Goal: Communication & Community: Answer question/provide support

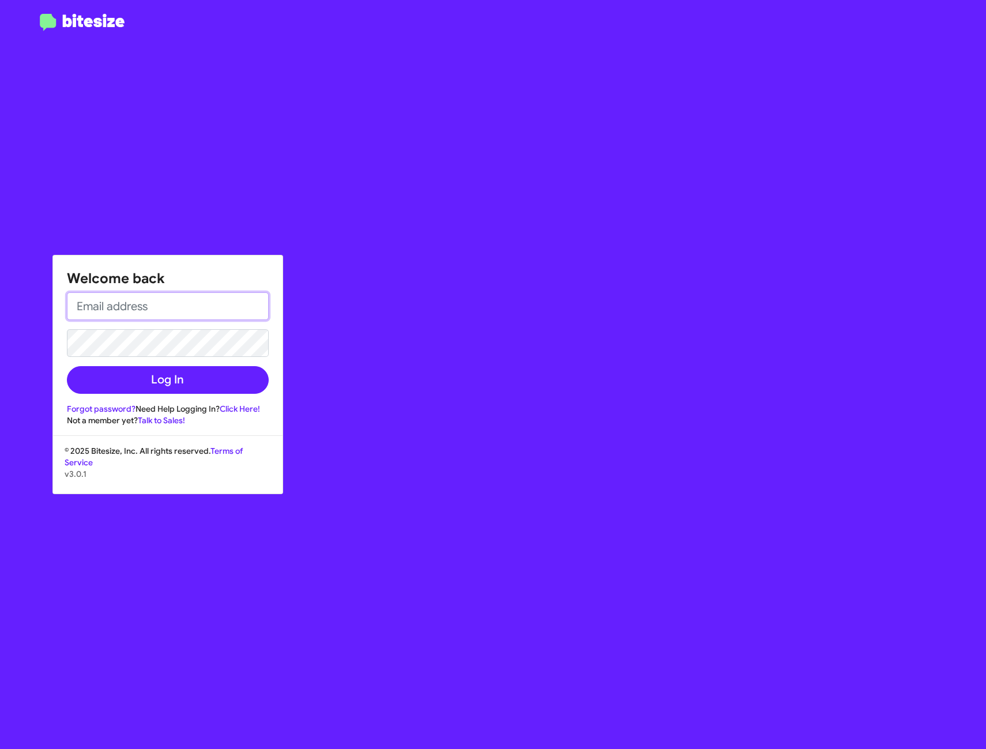
click at [208, 313] on input "email" at bounding box center [168, 306] width 202 height 28
type input "brandontran@toyotamarin.com"
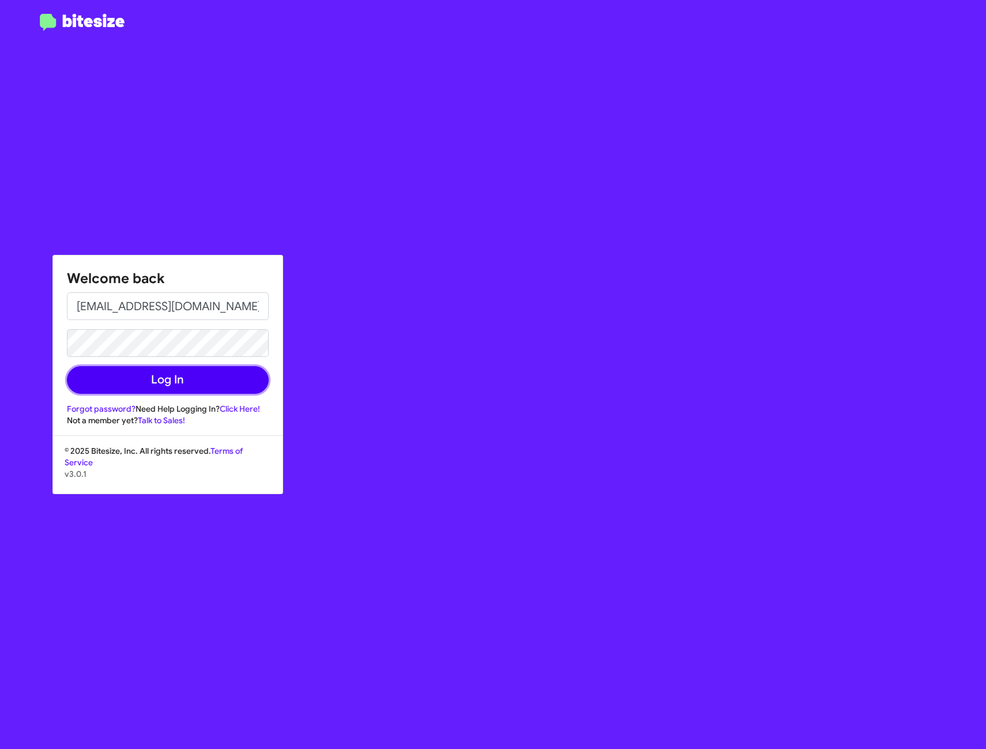
click at [159, 368] on button "Log In" at bounding box center [168, 380] width 202 height 28
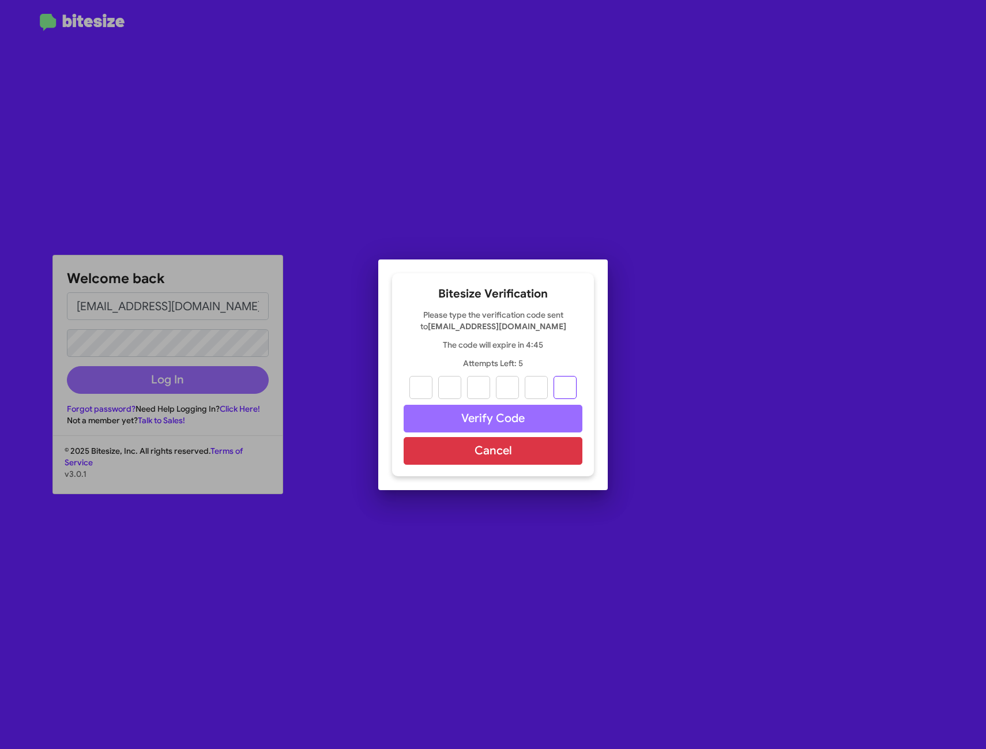
paste input "9"
type input "3"
type input "9"
type input "1"
type input "8"
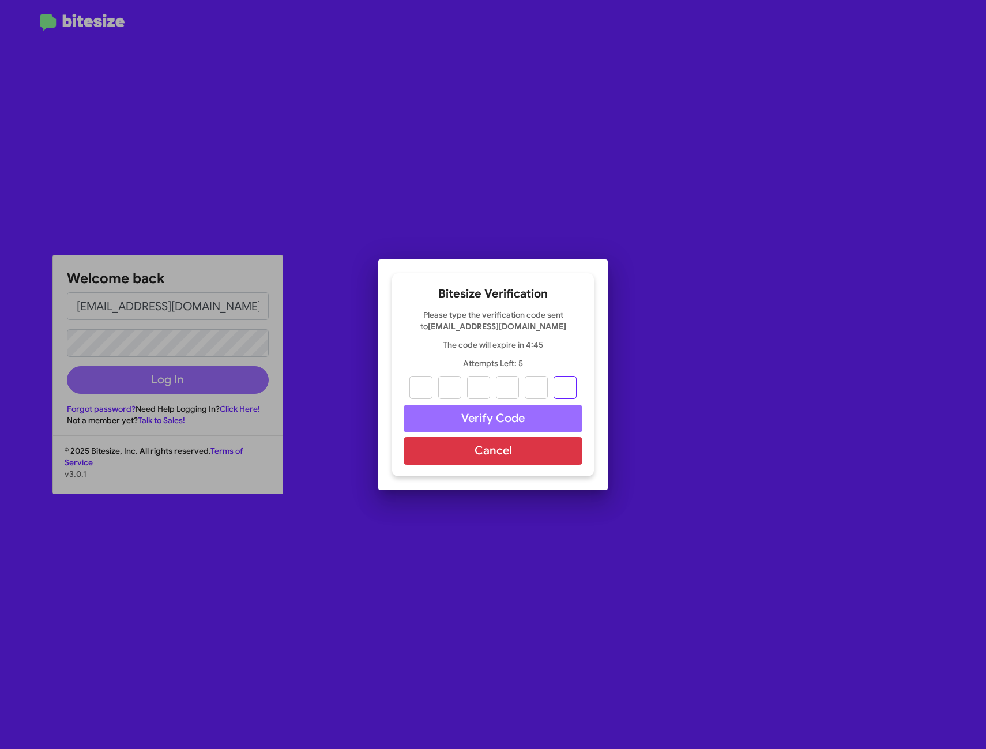
type input "4"
type input "9"
drag, startPoint x: 524, startPoint y: 411, endPoint x: 635, endPoint y: 405, distance: 110.9
click at [526, 411] on button "Verify Code" at bounding box center [493, 419] width 179 height 28
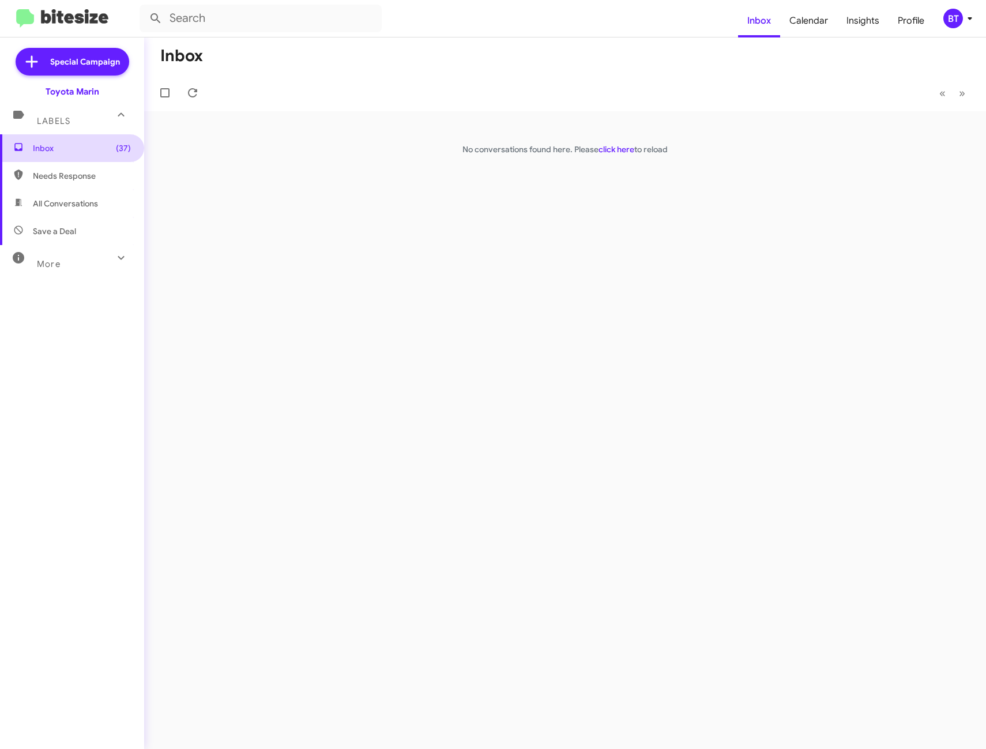
click at [58, 153] on span "Inbox (37)" at bounding box center [82, 148] width 98 height 12
click at [616, 150] on link "click here" at bounding box center [617, 149] width 36 height 10
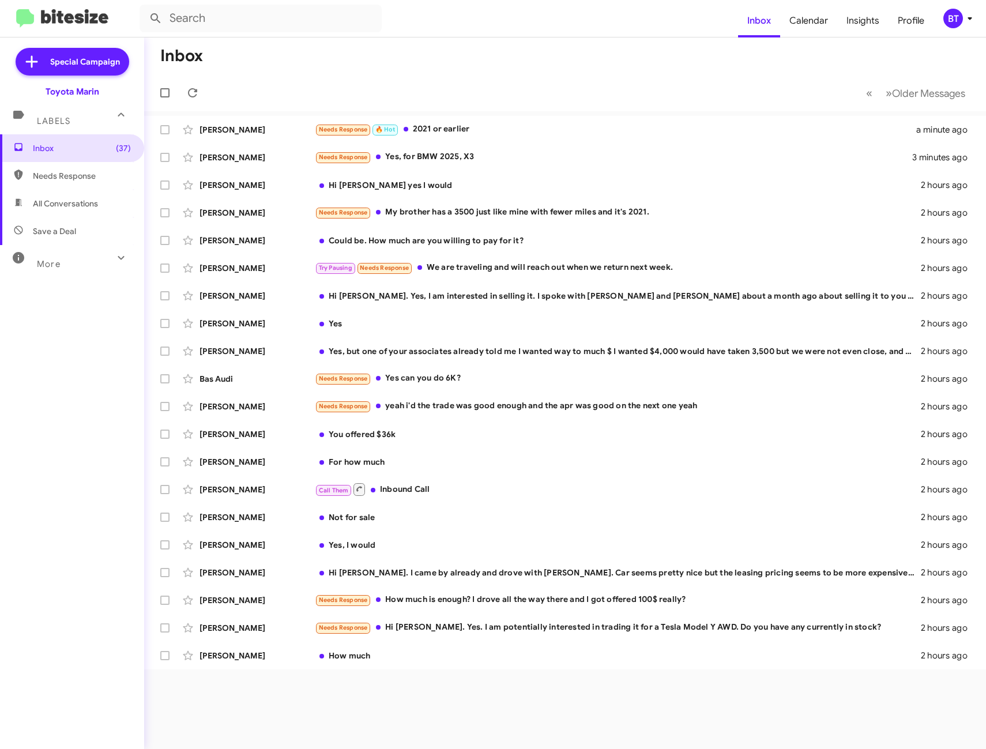
click at [71, 171] on span "Needs Response" at bounding box center [82, 176] width 98 height 12
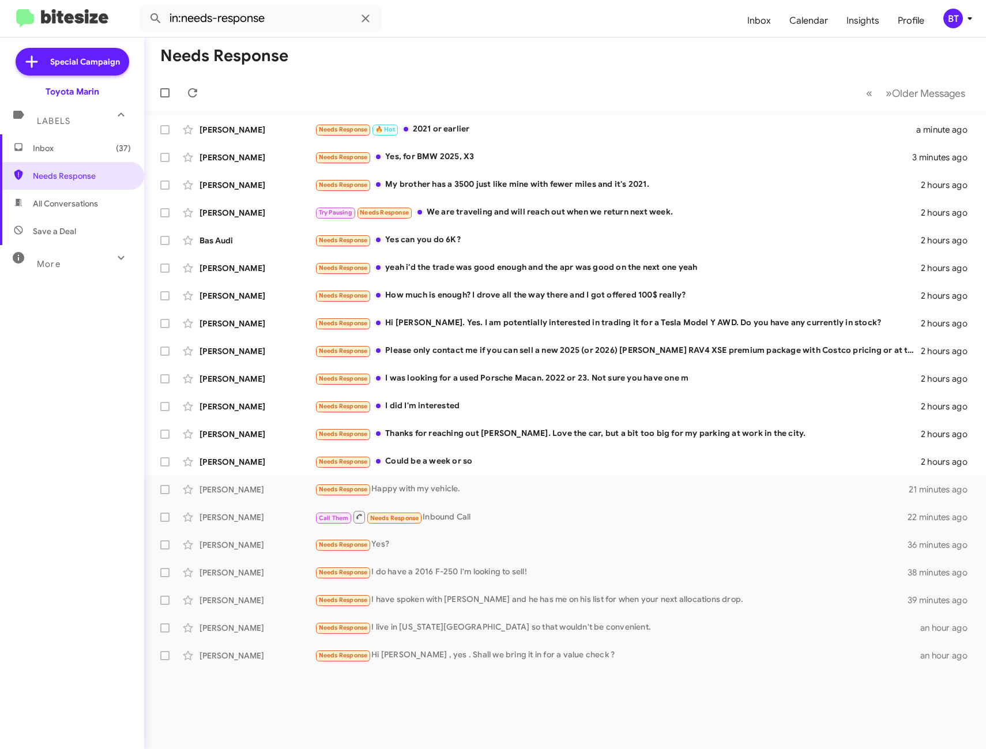
click at [79, 199] on span "All Conversations" at bounding box center [65, 204] width 65 height 12
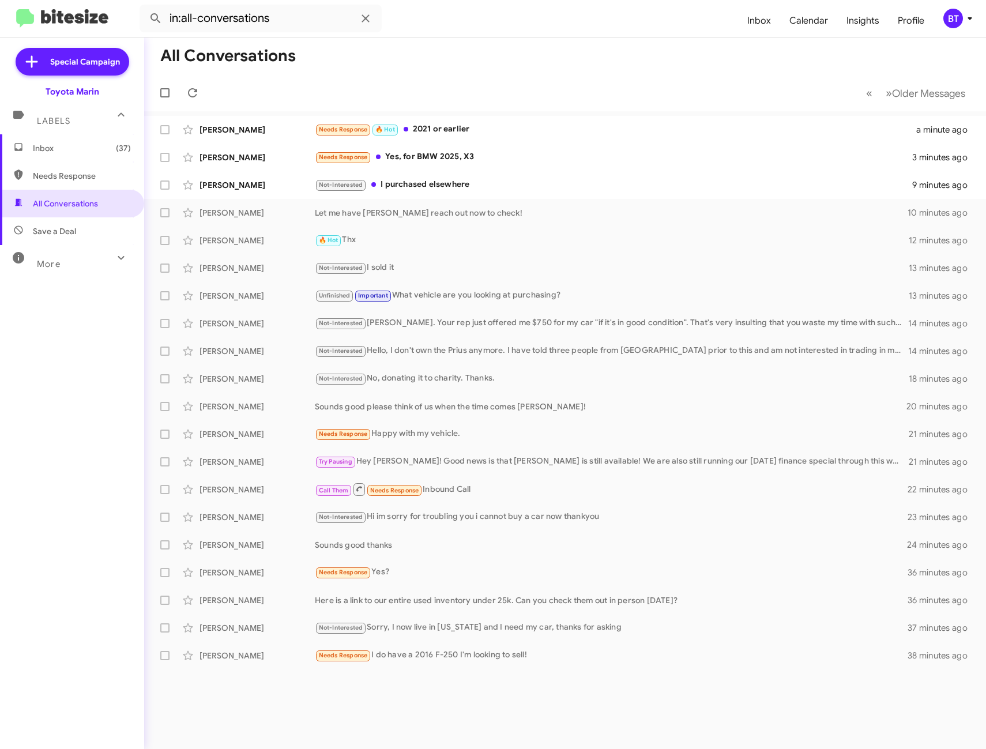
click at [67, 181] on span "Needs Response" at bounding box center [82, 176] width 98 height 12
type input "in:needs-response"
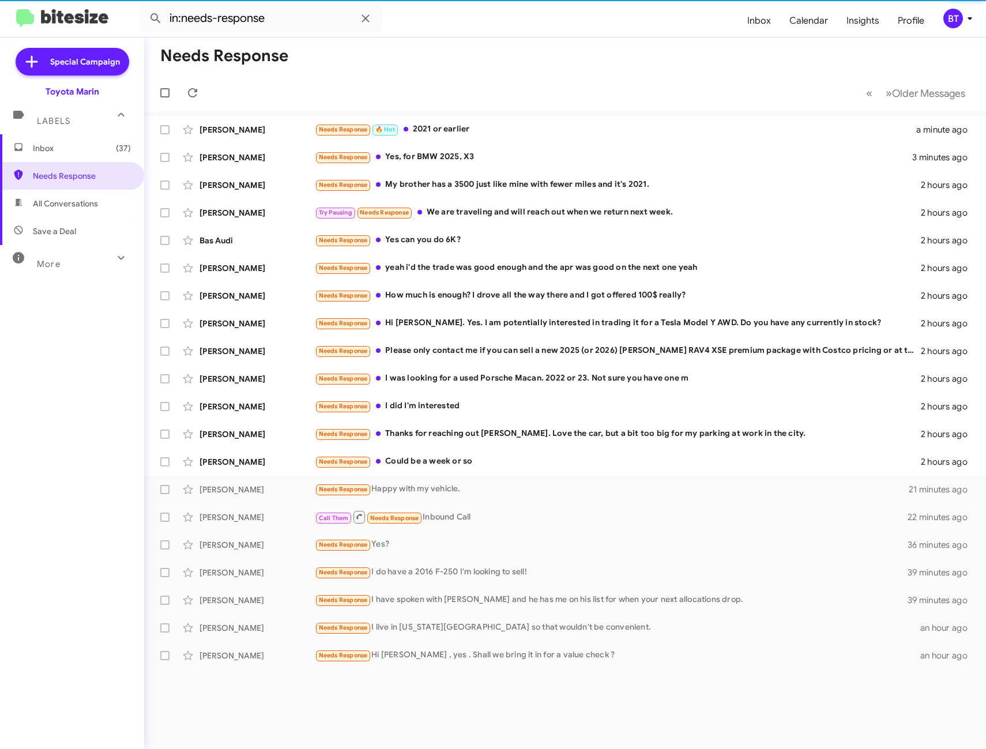
click at [68, 153] on span "Inbox (37)" at bounding box center [82, 148] width 98 height 12
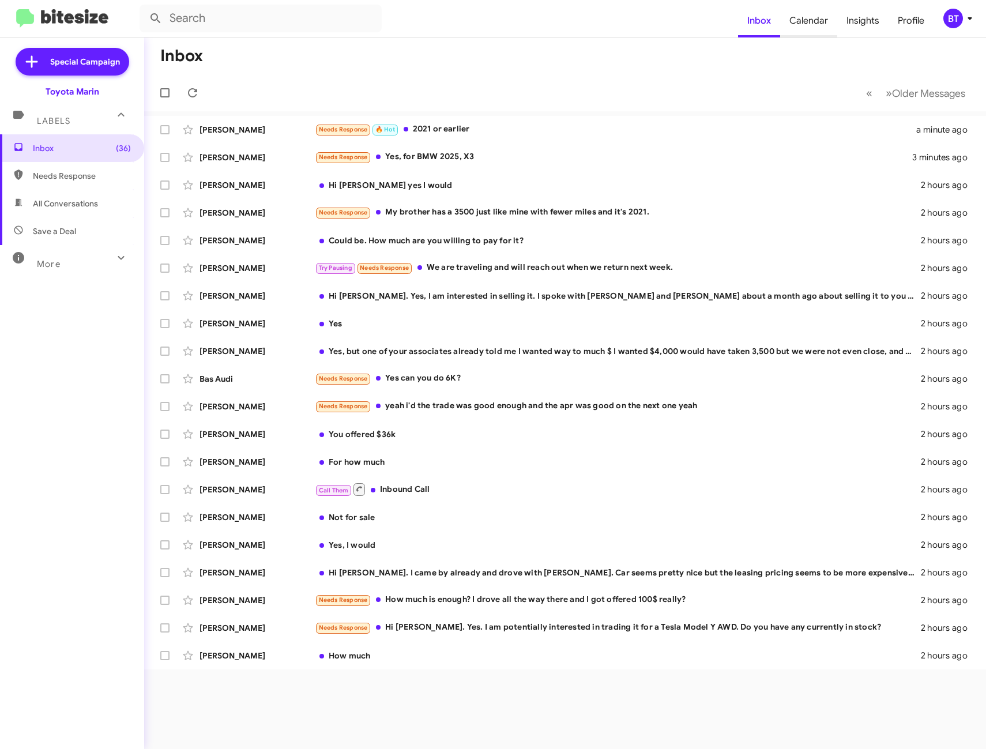
drag, startPoint x: 814, startPoint y: 27, endPoint x: 819, endPoint y: 25, distance: 5.9
click at [814, 27] on span "Calendar" at bounding box center [808, 20] width 57 height 33
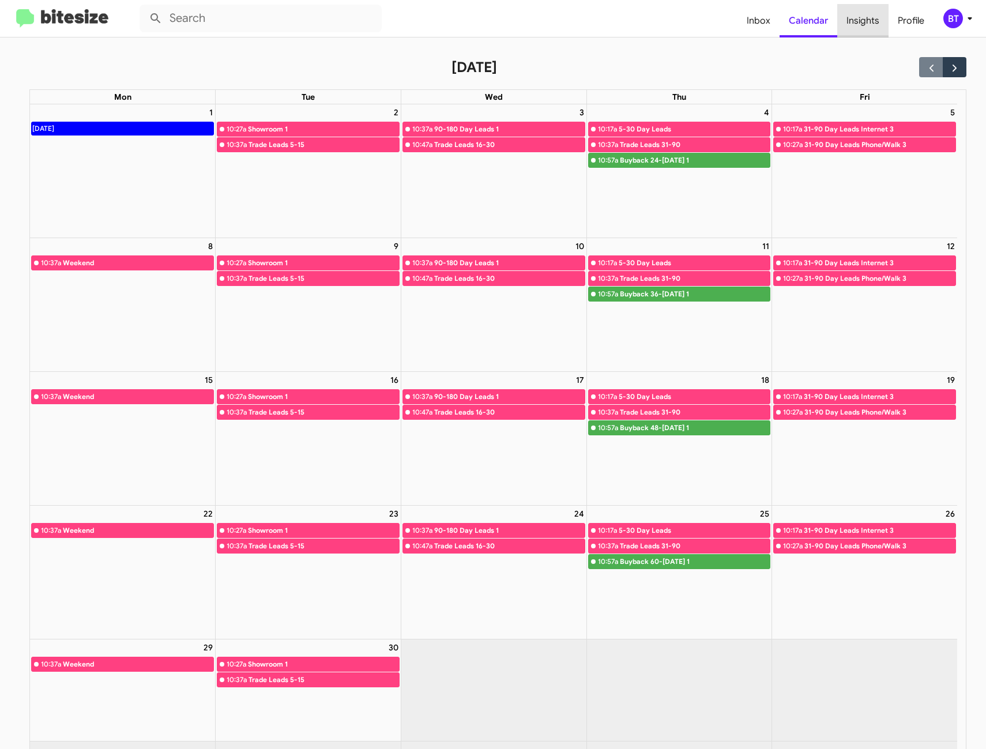
click at [872, 28] on span "Insights" at bounding box center [862, 20] width 51 height 33
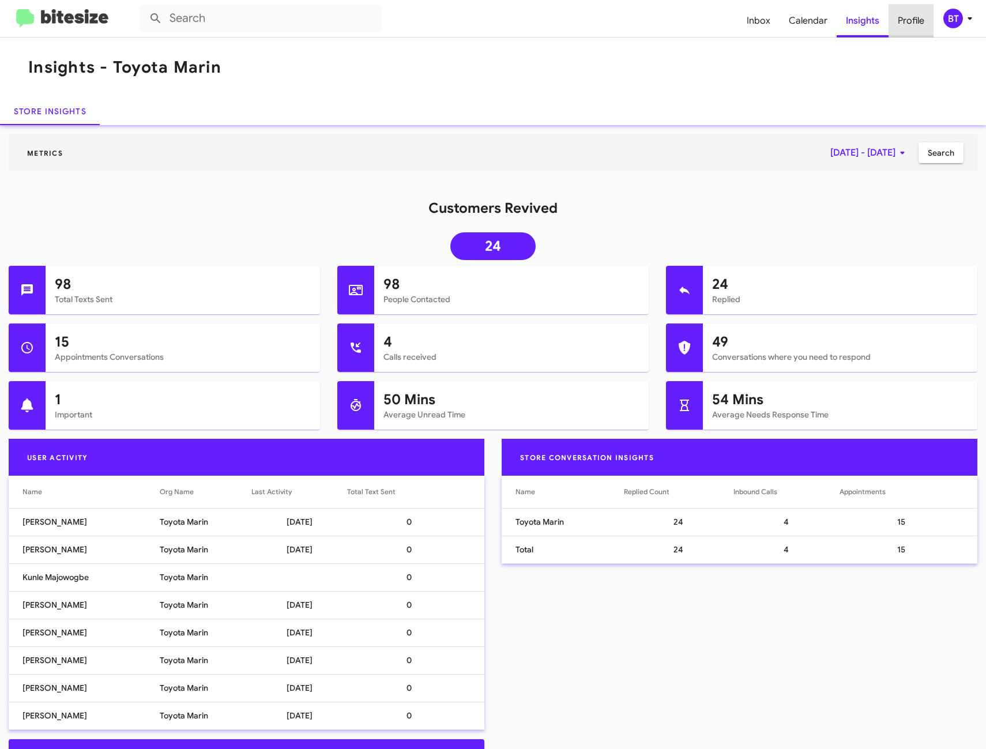
click at [921, 27] on span "Profile" at bounding box center [911, 20] width 45 height 33
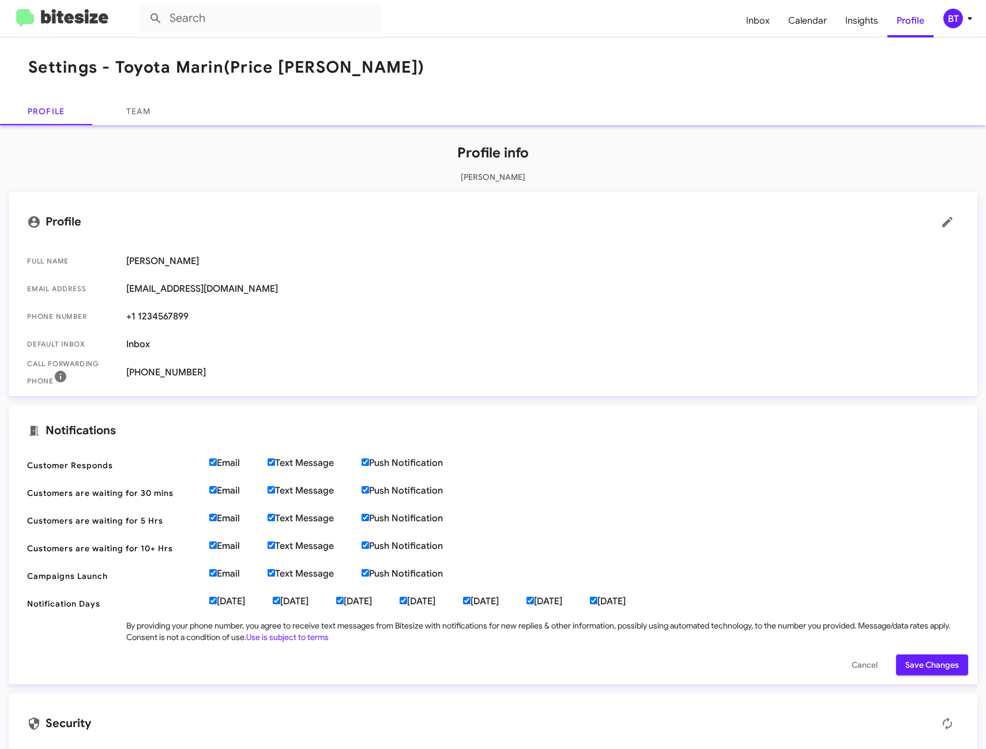
scroll to position [46, 0]
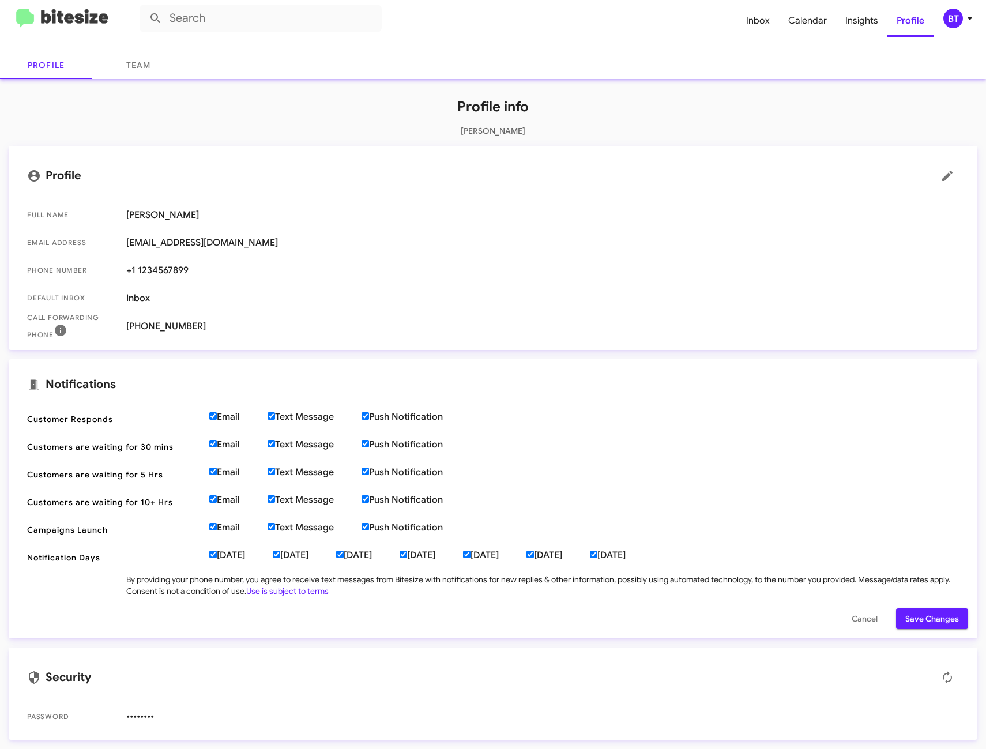
click at [947, 22] on div "BT" at bounding box center [953, 19] width 20 height 20
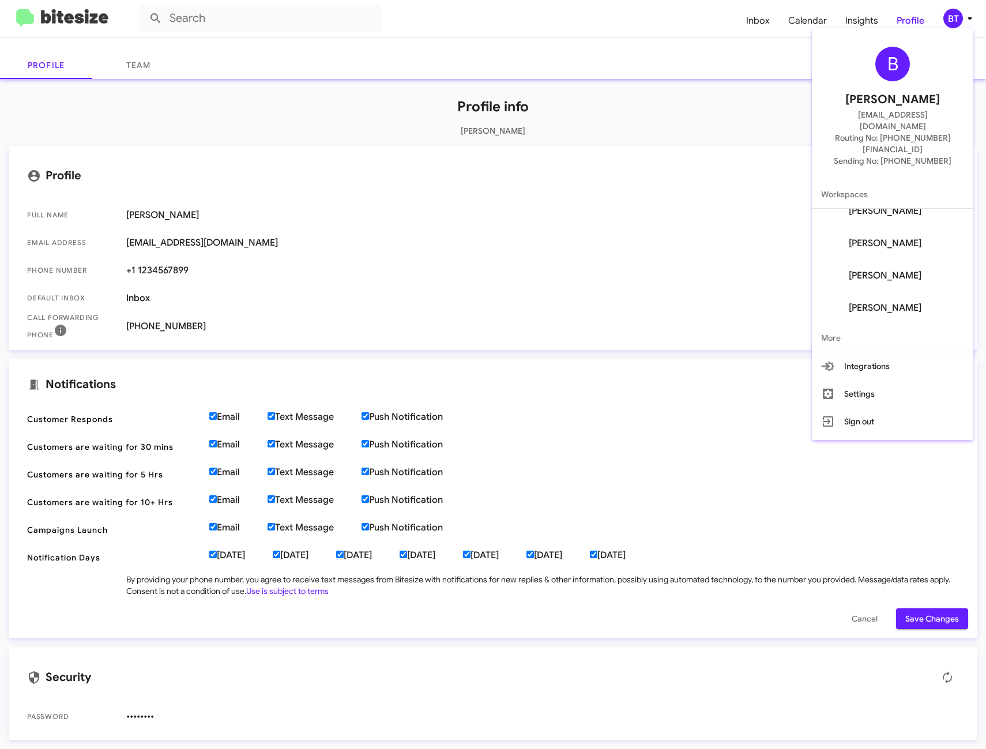
scroll to position [0, 0]
click at [902, 284] on span "Nathan Myler's" at bounding box center [885, 290] width 73 height 12
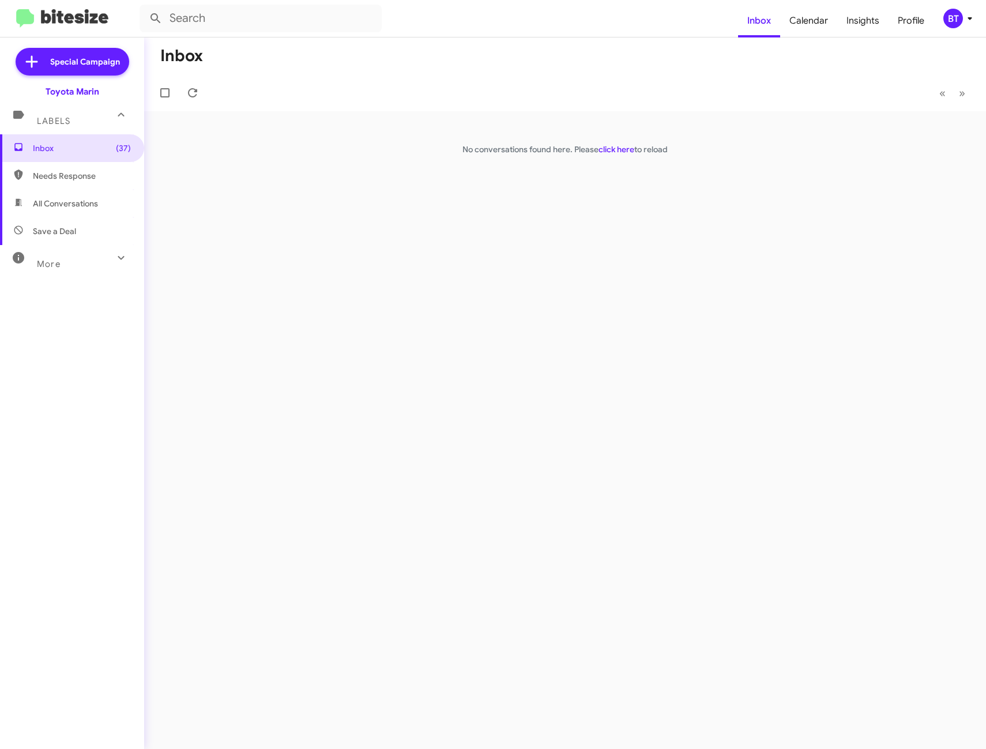
click at [958, 25] on div "BT" at bounding box center [953, 19] width 20 height 20
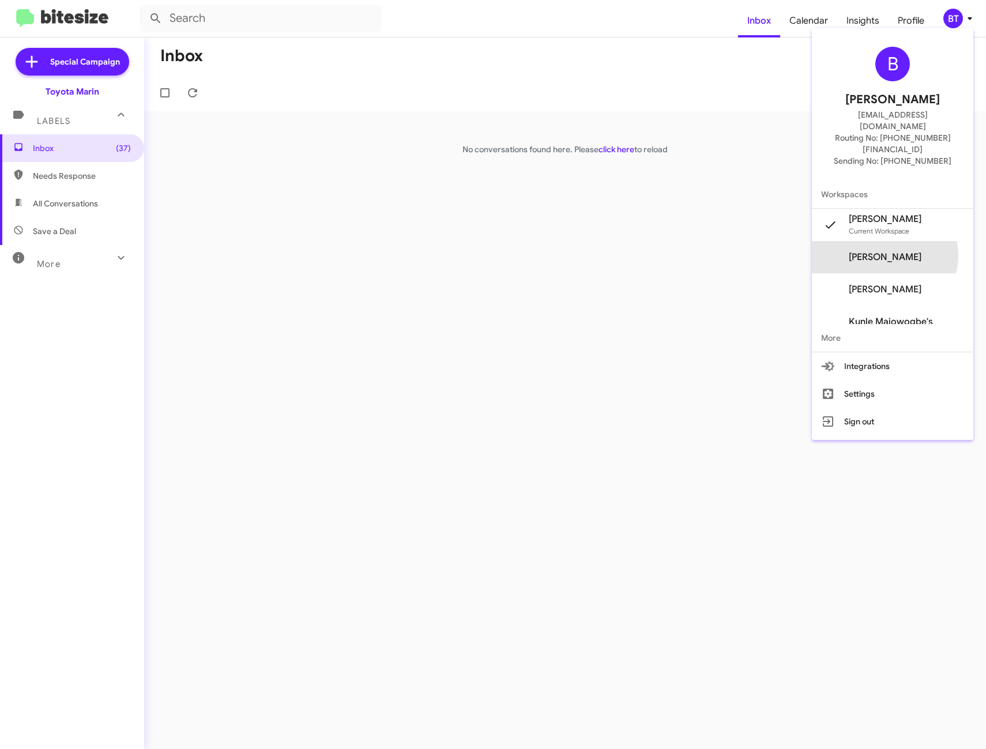
click at [900, 251] on span "Brandon Tran's" at bounding box center [885, 257] width 73 height 12
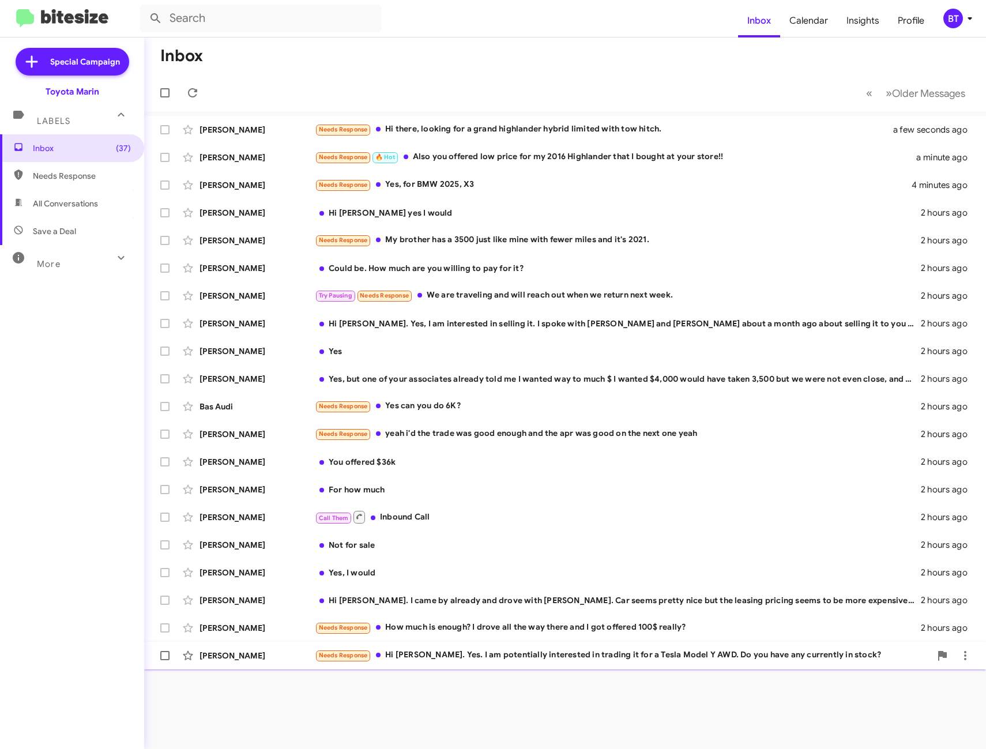
click at [603, 657] on div "Needs Response Hi [PERSON_NAME]. Yes. I am potentially interested in trading it…" at bounding box center [623, 655] width 616 height 13
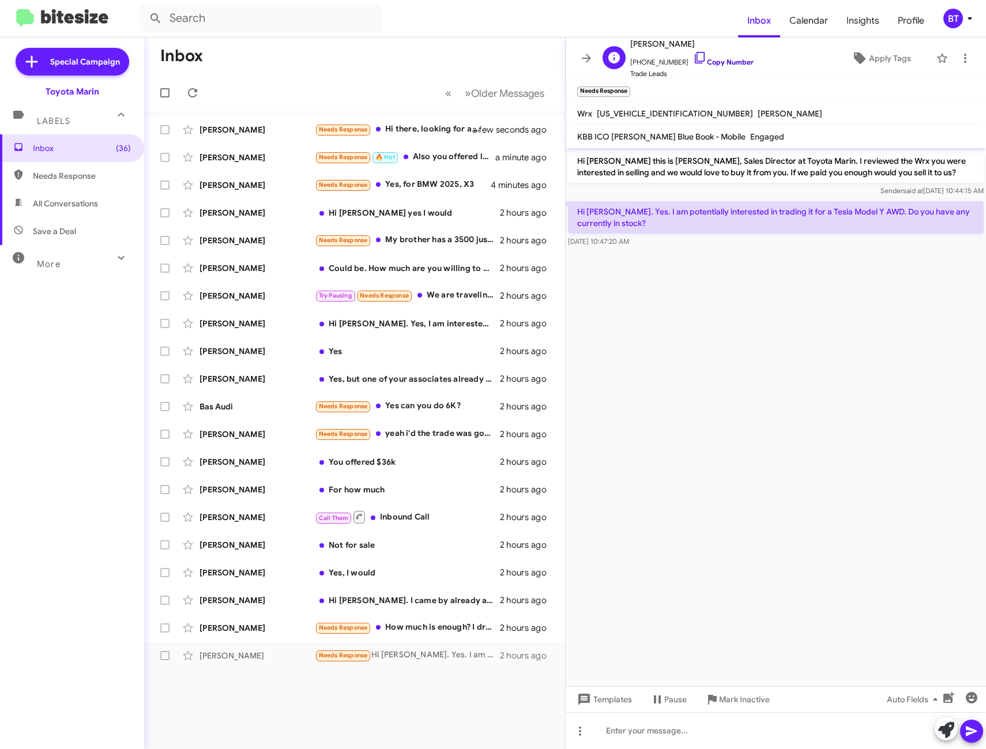
click at [716, 65] on link "Copy Number" at bounding box center [723, 62] width 61 height 9
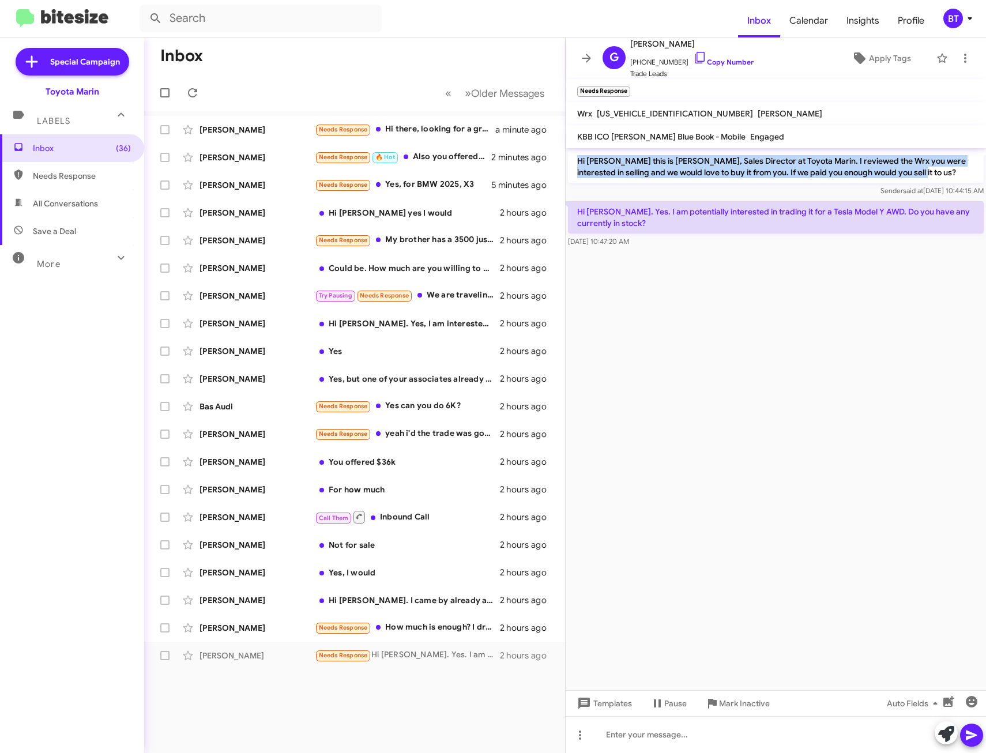
drag, startPoint x: 576, startPoint y: 158, endPoint x: 909, endPoint y: 175, distance: 333.7
click at [909, 175] on p "Hi [PERSON_NAME] this is [PERSON_NAME], Sales Director at Toyota Marin. I revie…" at bounding box center [776, 166] width 416 height 32
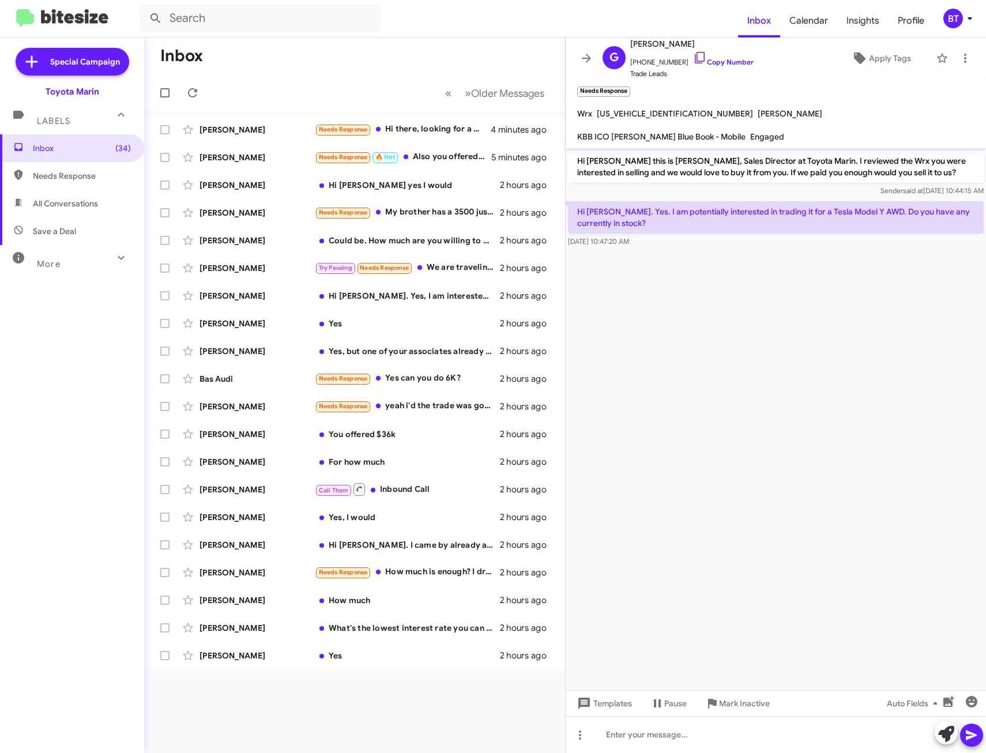
click at [645, 197] on div "Hi [PERSON_NAME] this is [PERSON_NAME], Sales Director at Toyota Marin. I revie…" at bounding box center [776, 173] width 420 height 51
drag, startPoint x: 584, startPoint y: 157, endPoint x: 729, endPoint y: 178, distance: 146.7
click at [729, 178] on p "Hi [PERSON_NAME] this is [PERSON_NAME], Sales Director at Toyota Marin. I revie…" at bounding box center [776, 166] width 416 height 32
drag, startPoint x: 729, startPoint y: 178, endPoint x: 769, endPoint y: 215, distance: 54.7
click at [770, 214] on p "Hi [PERSON_NAME]. Yes. I am potentially interested in trading it for a Tesla Mo…" at bounding box center [776, 217] width 416 height 32
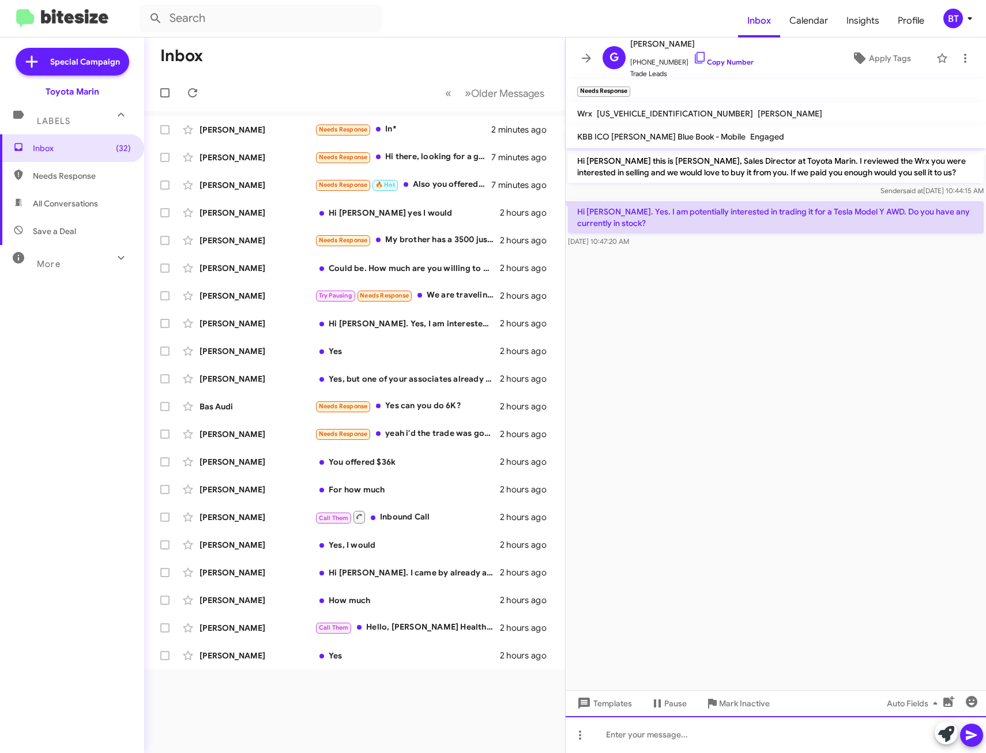
click at [637, 734] on div at bounding box center [776, 734] width 420 height 37
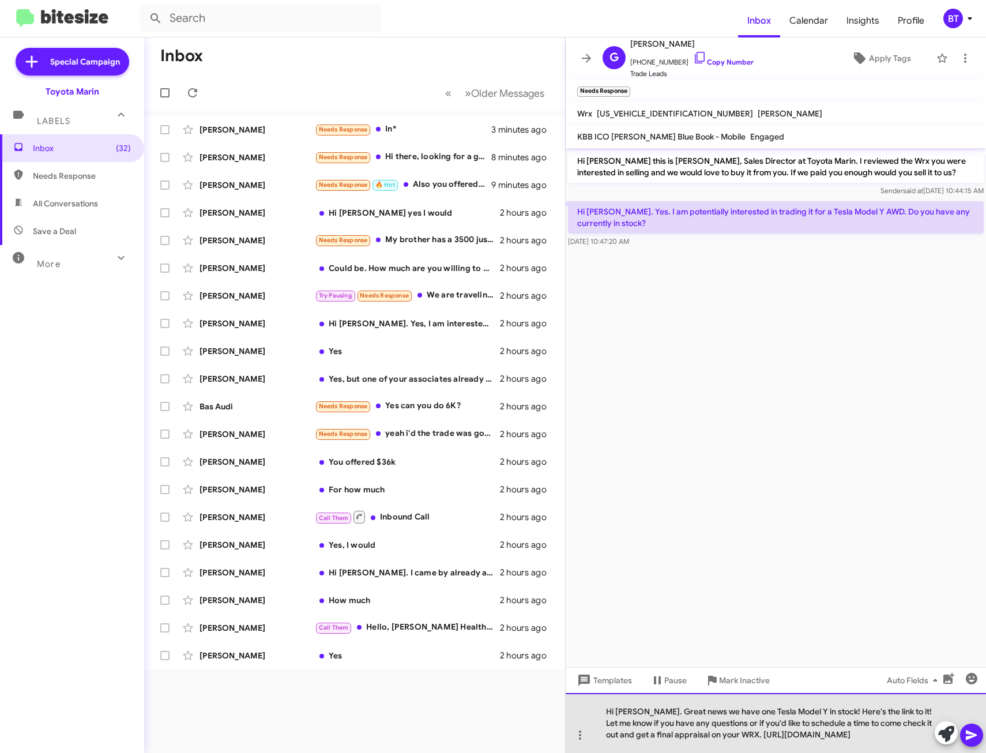
click at [748, 724] on div "Hi [PERSON_NAME]. Great news we have one Tesla Model Y in stock! Here's the lin…" at bounding box center [776, 723] width 420 height 60
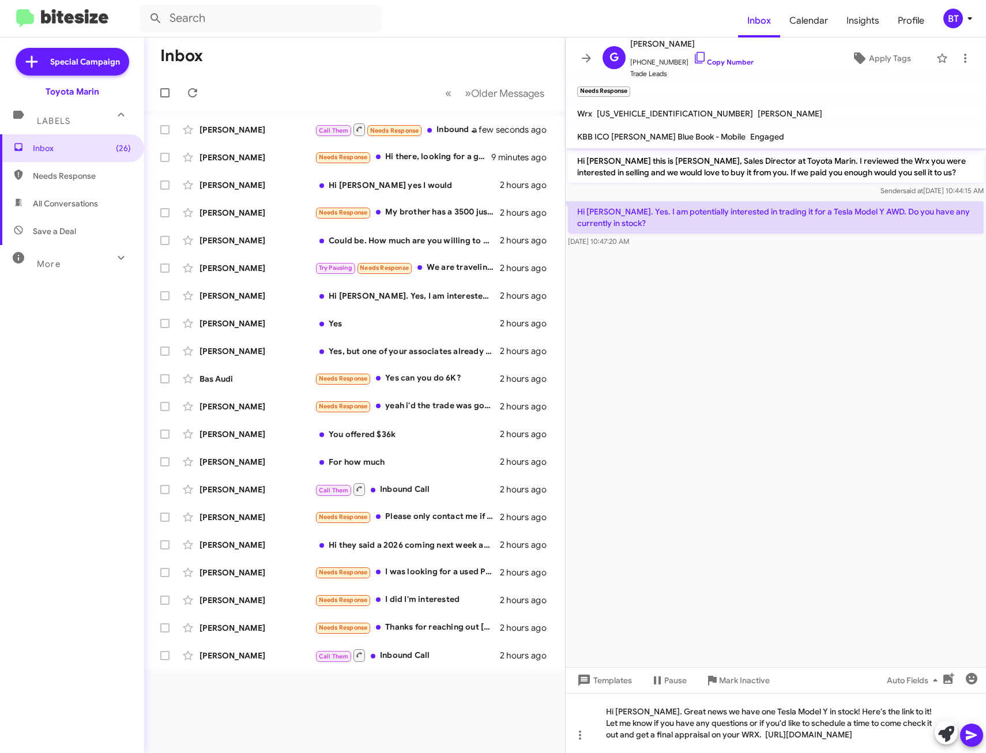
click at [975, 738] on icon at bounding box center [972, 735] width 14 height 14
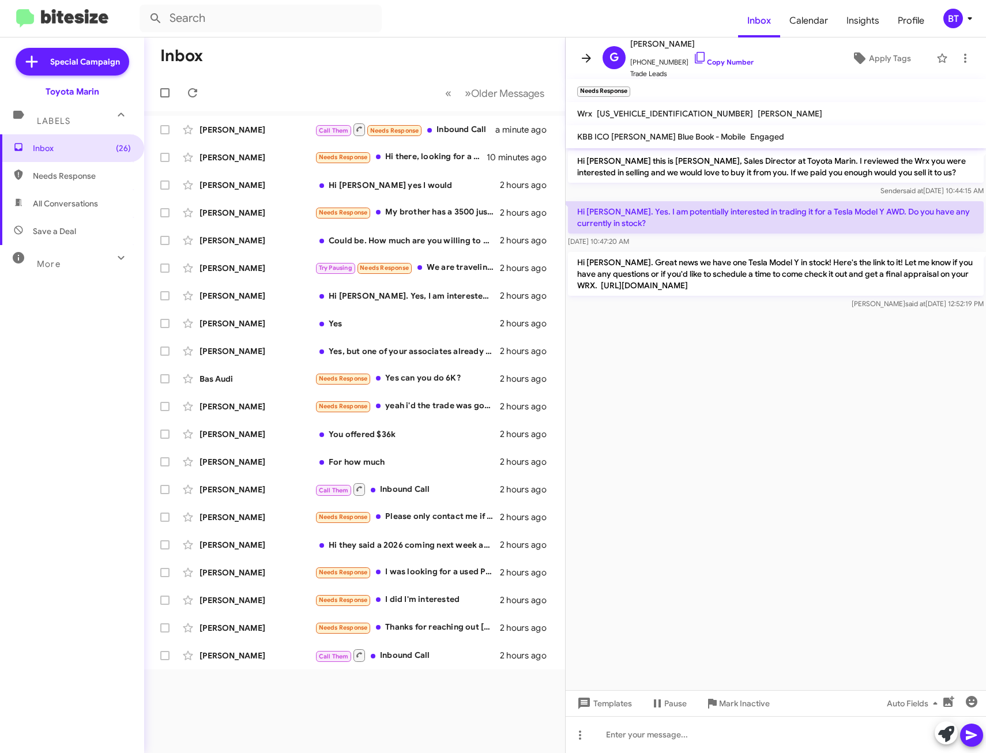
click at [588, 61] on icon at bounding box center [586, 58] width 9 height 9
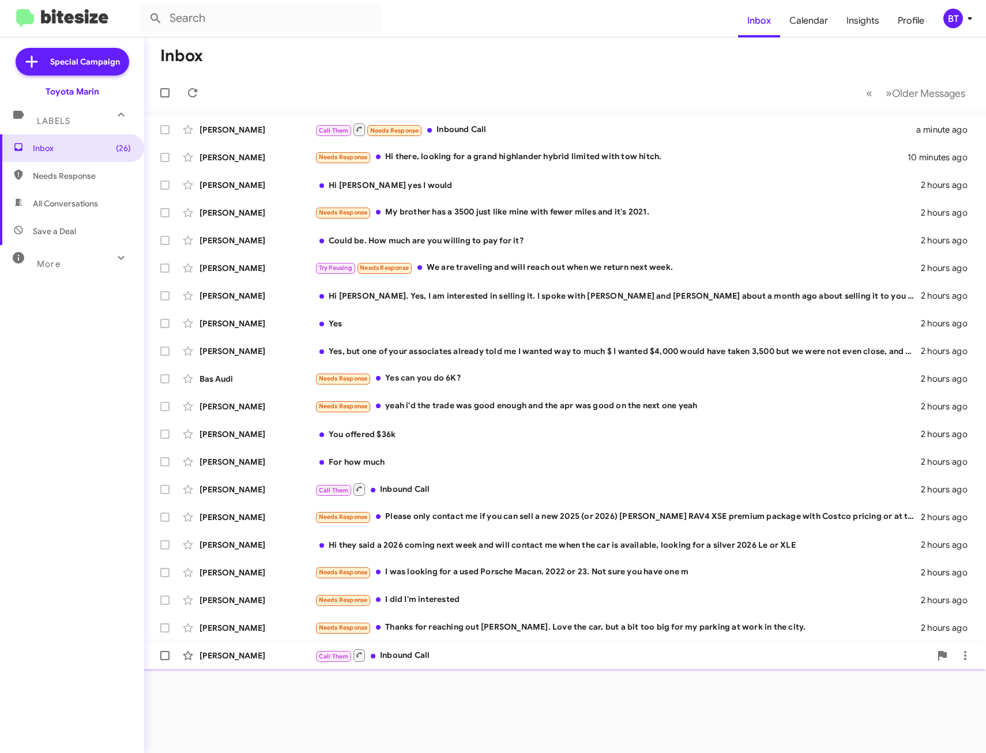
click at [501, 657] on div "Call Them Inbound Call" at bounding box center [623, 655] width 616 height 14
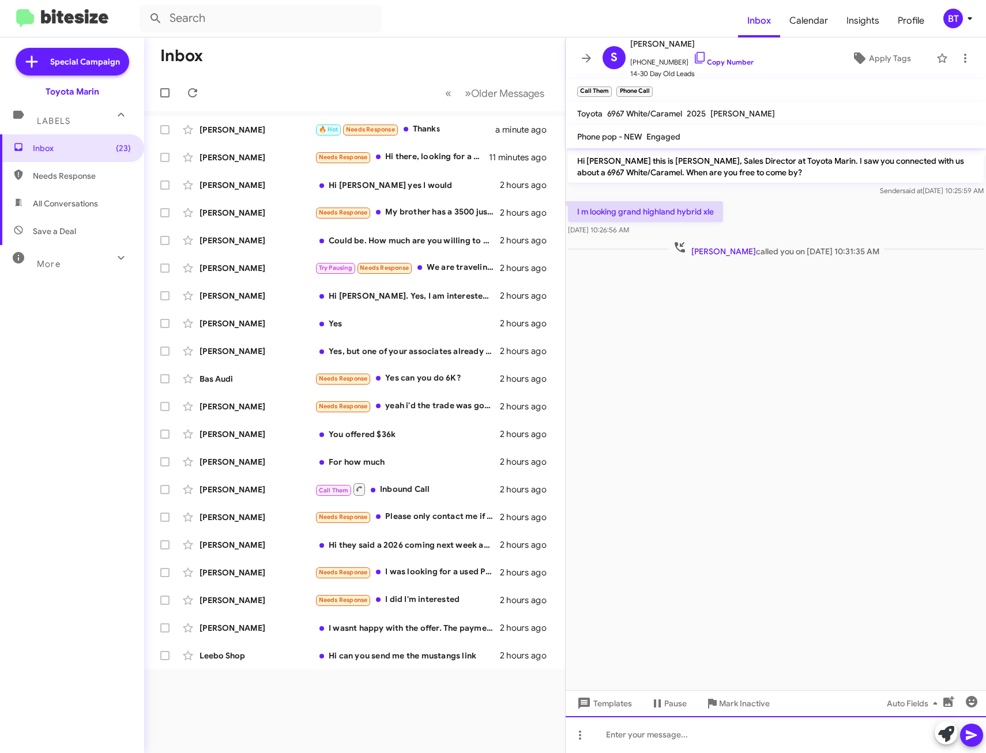
click at [641, 735] on div at bounding box center [776, 734] width 420 height 37
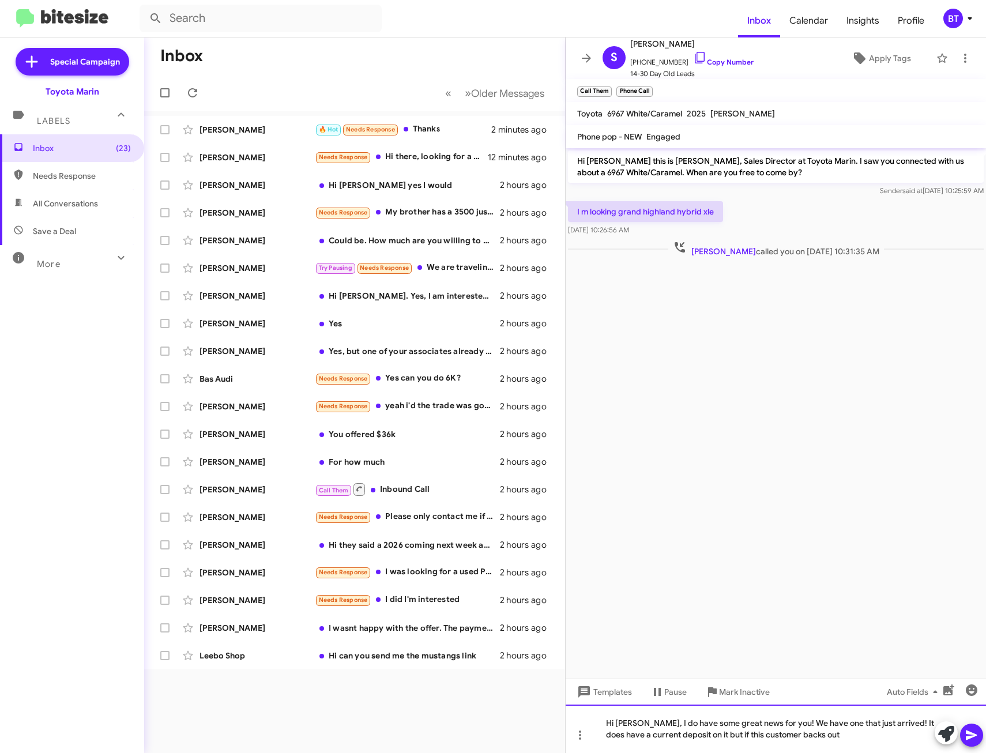
click at [853, 743] on div "Hi [PERSON_NAME], I do have some great news for you! We have one that just arri…" at bounding box center [776, 729] width 420 height 48
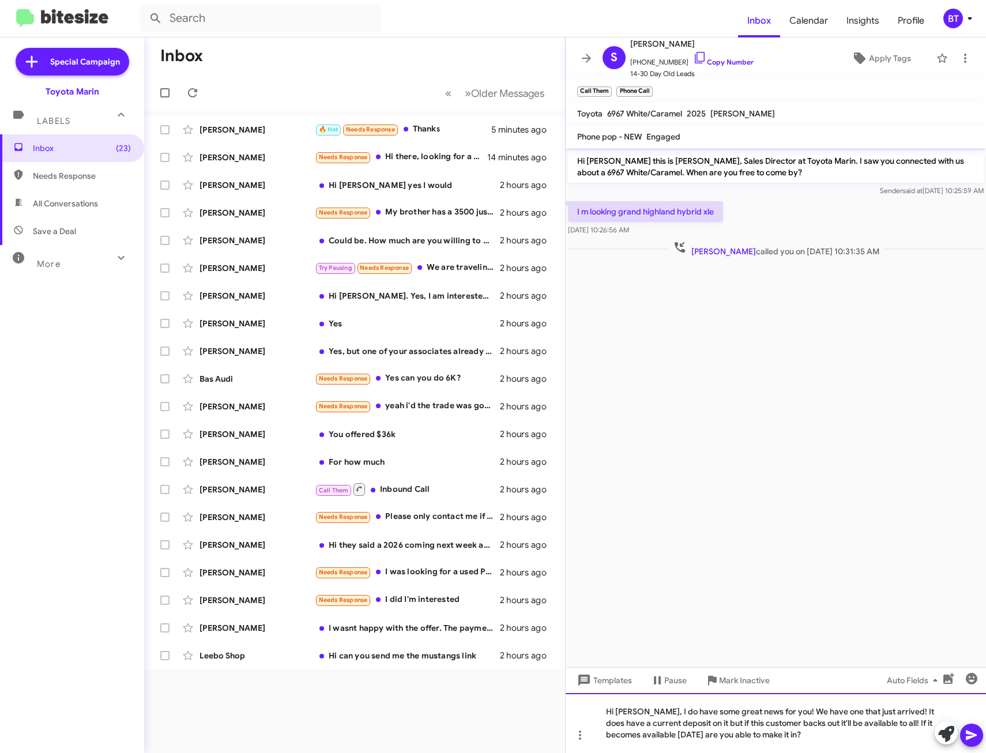
click at [808, 734] on div "Hi [PERSON_NAME], I do have some great news for you! We have one that just arri…" at bounding box center [776, 723] width 420 height 60
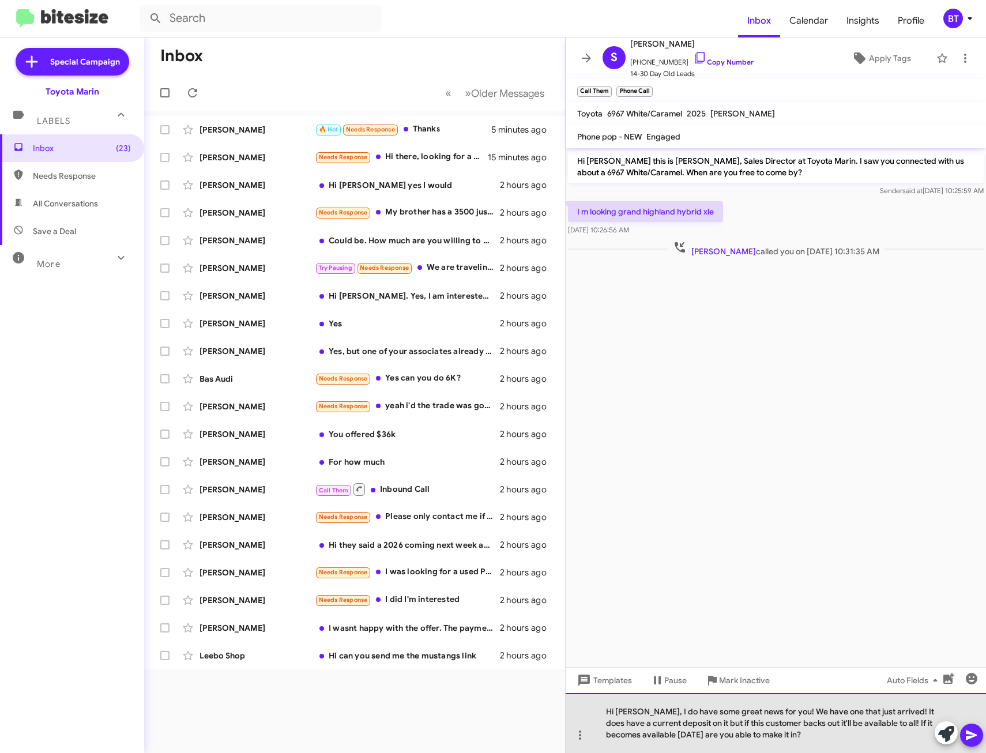
click at [808, 734] on div "Hi [PERSON_NAME], I do have some great news for you! We have one that just arri…" at bounding box center [776, 723] width 420 height 60
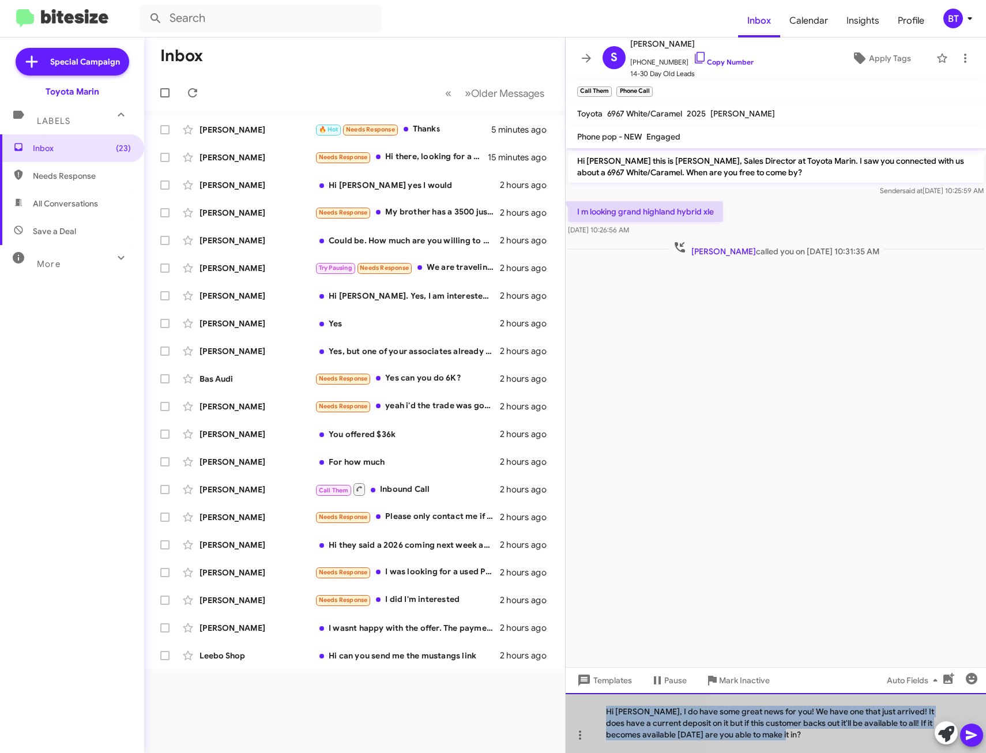
click at [808, 734] on div "Hi [PERSON_NAME], I do have some great news for you! We have one that just arri…" at bounding box center [776, 723] width 420 height 60
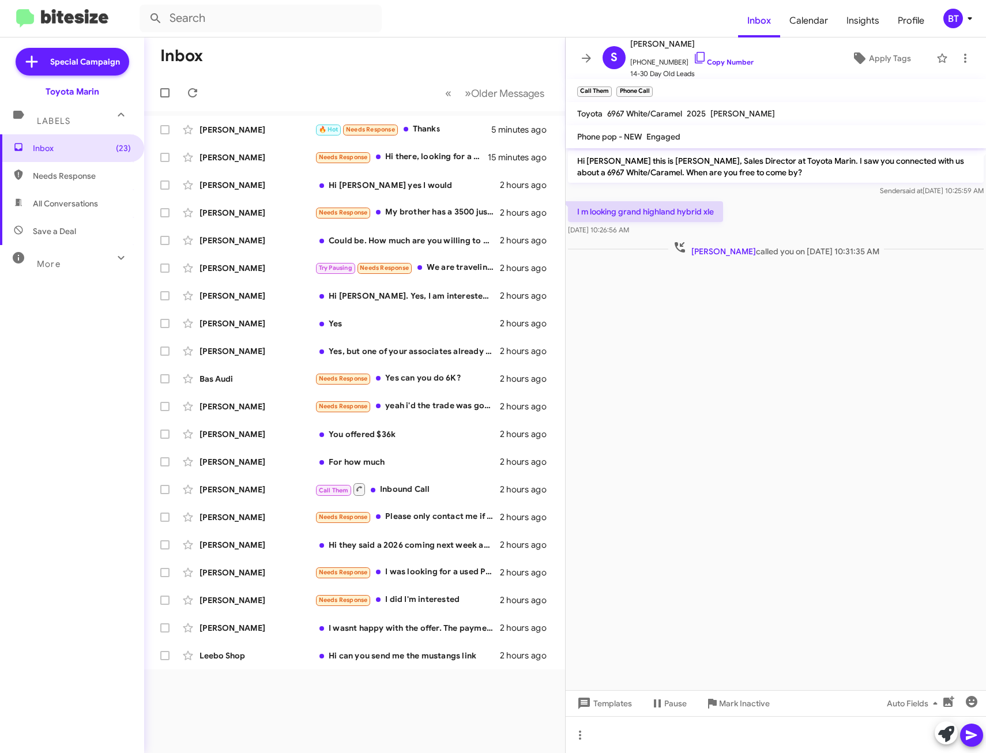
click at [815, 401] on cdk-virtual-scroll-viewport "Hi [PERSON_NAME] this is [PERSON_NAME], Sales Director at Toyota Marin. I saw y…" at bounding box center [776, 419] width 420 height 542
click at [910, 702] on span "Auto Fields" at bounding box center [914, 703] width 55 height 21
click at [783, 618] on div at bounding box center [493, 376] width 986 height 753
click at [961, 57] on icon at bounding box center [965, 58] width 14 height 14
click at [864, 428] on div at bounding box center [493, 376] width 986 height 753
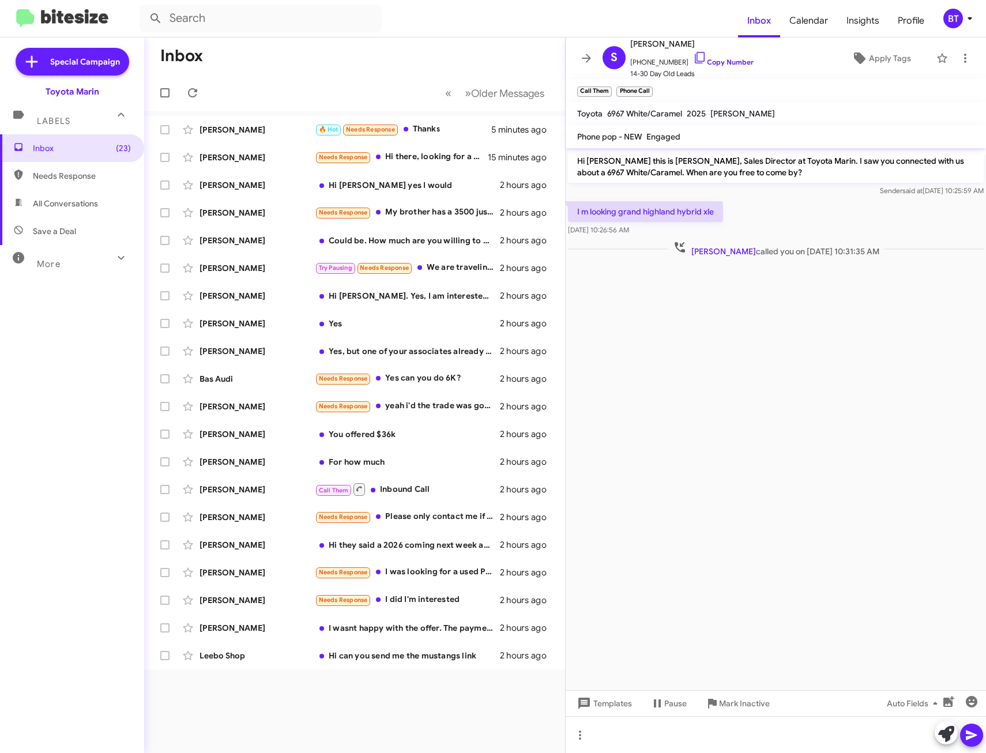
click at [966, 729] on icon at bounding box center [972, 735] width 14 height 14
click at [888, 454] on cdk-virtual-scroll-viewport "Hi [PERSON_NAME] this is [PERSON_NAME], Sales Director at Toyota Marin. I saw y…" at bounding box center [776, 419] width 420 height 542
click at [958, 57] on icon at bounding box center [965, 58] width 14 height 14
click at [956, 57] on div at bounding box center [493, 376] width 986 height 753
click at [884, 55] on span "Apply Tags" at bounding box center [890, 58] width 42 height 21
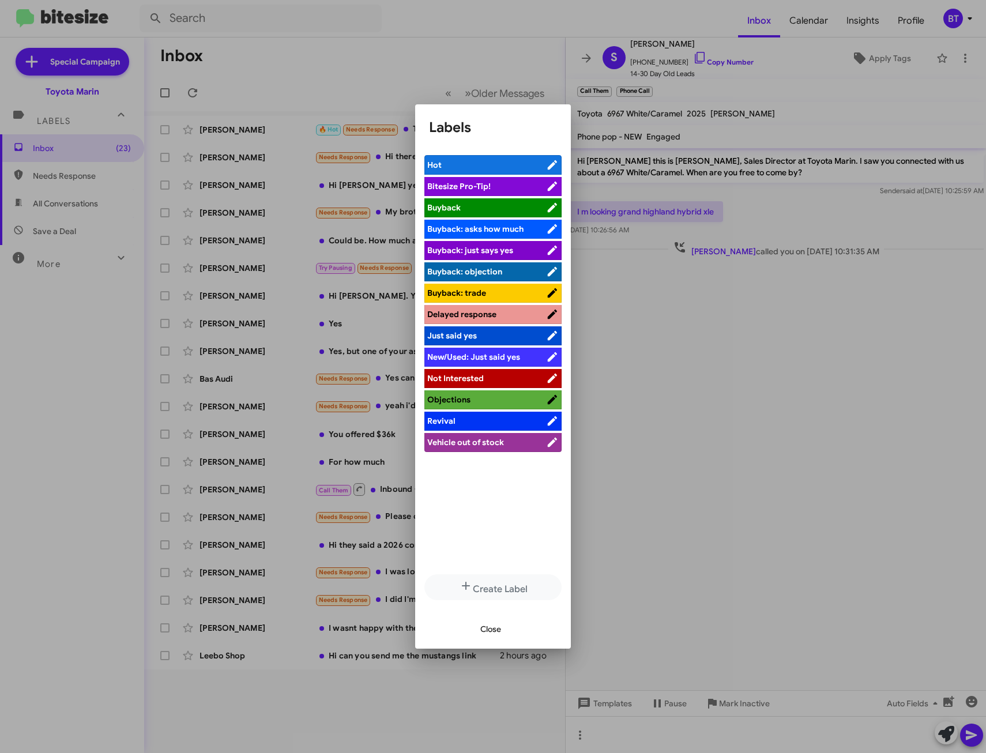
click at [874, 398] on div at bounding box center [493, 376] width 986 height 753
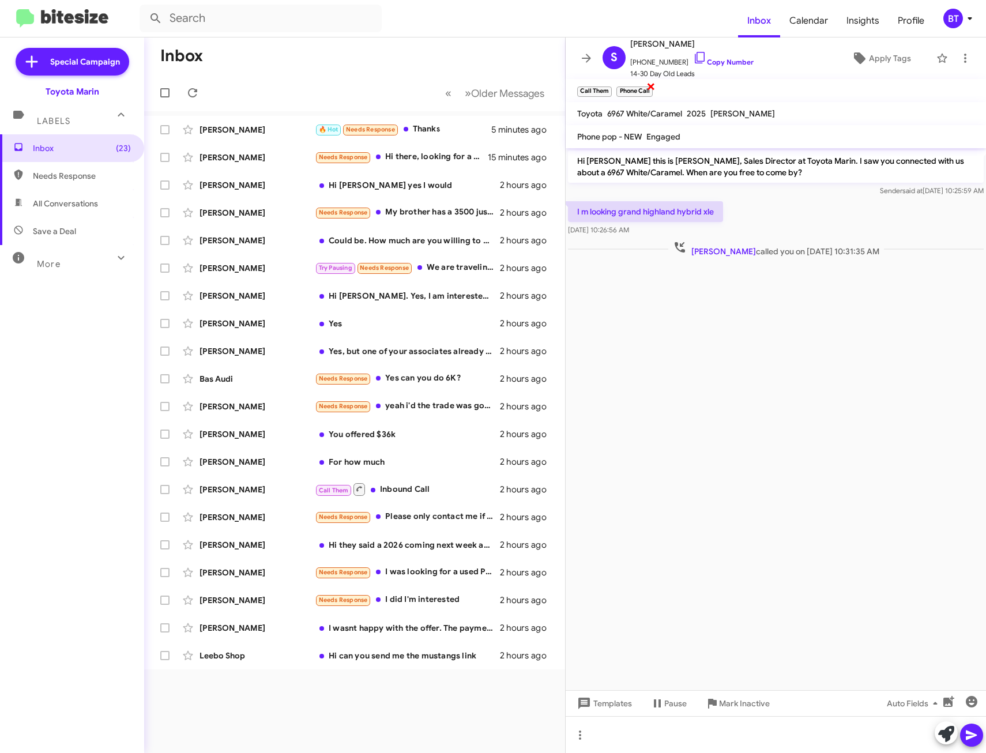
click at [639, 90] on small "Phone Call" at bounding box center [634, 91] width 36 height 10
click at [592, 90] on small "Call Them" at bounding box center [594, 91] width 35 height 10
click at [959, 58] on icon at bounding box center [965, 58] width 14 height 14
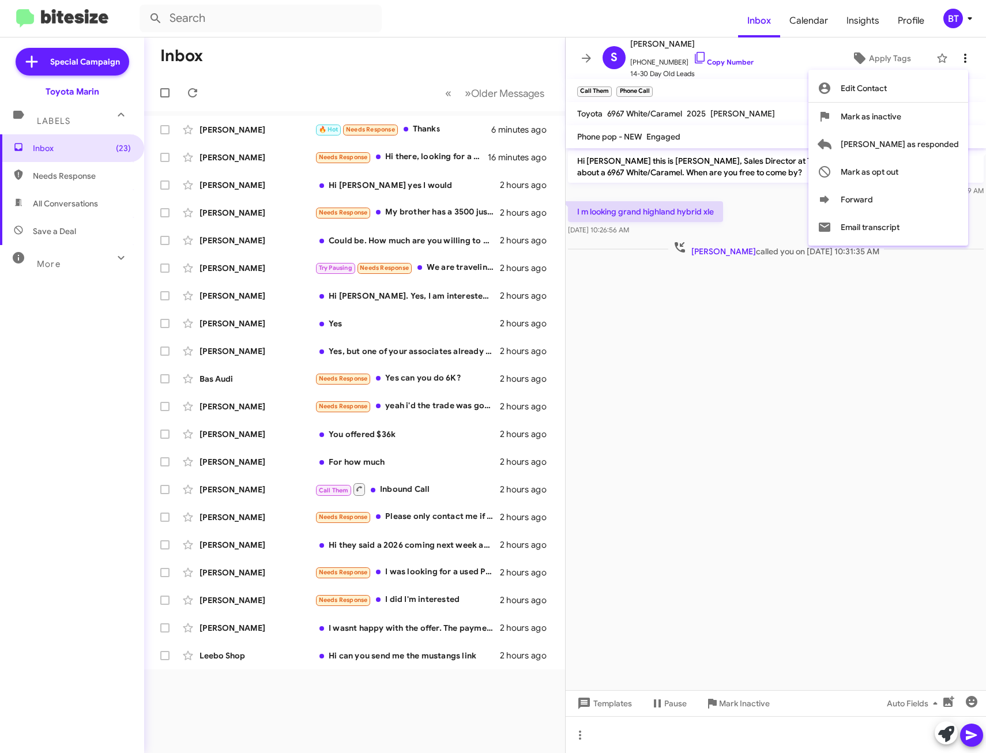
click at [959, 58] on div at bounding box center [493, 376] width 986 height 753
click at [796, 537] on cdk-virtual-scroll-viewport "Hi [PERSON_NAME] this is [PERSON_NAME], Sales Director at Toyota Marin. I saw y…" at bounding box center [776, 419] width 420 height 542
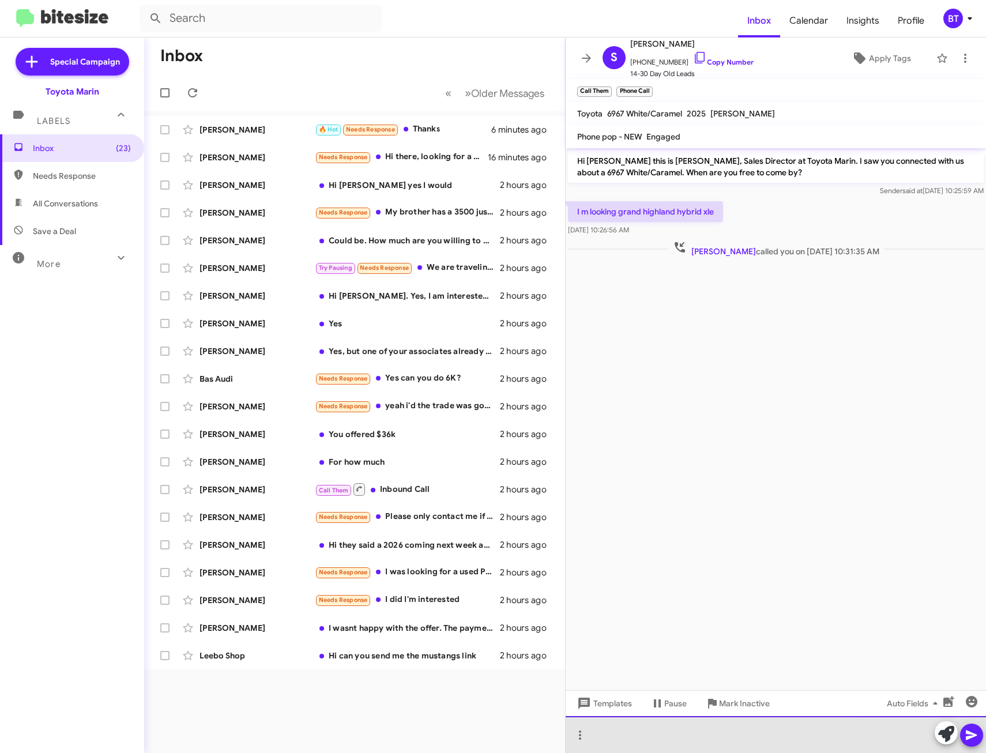
click at [777, 738] on div at bounding box center [776, 734] width 420 height 37
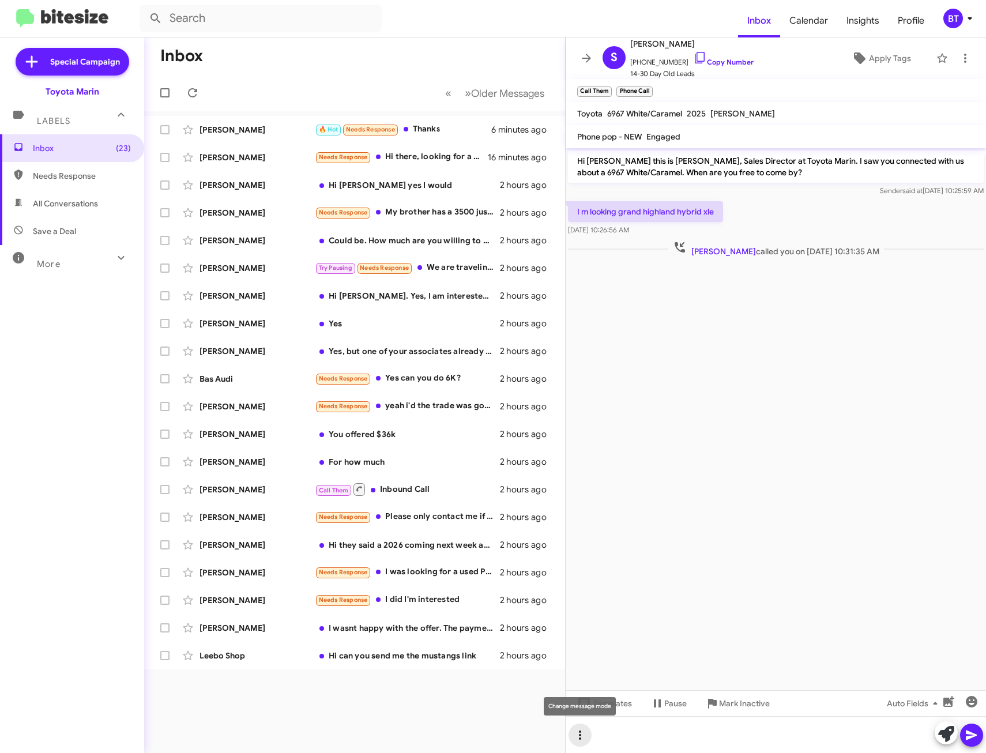
click at [578, 737] on icon at bounding box center [580, 735] width 14 height 14
click at [604, 703] on button "note" at bounding box center [604, 705] width 71 height 28
click at [612, 733] on div at bounding box center [776, 734] width 420 height 37
click at [615, 733] on div at bounding box center [776, 734] width 420 height 37
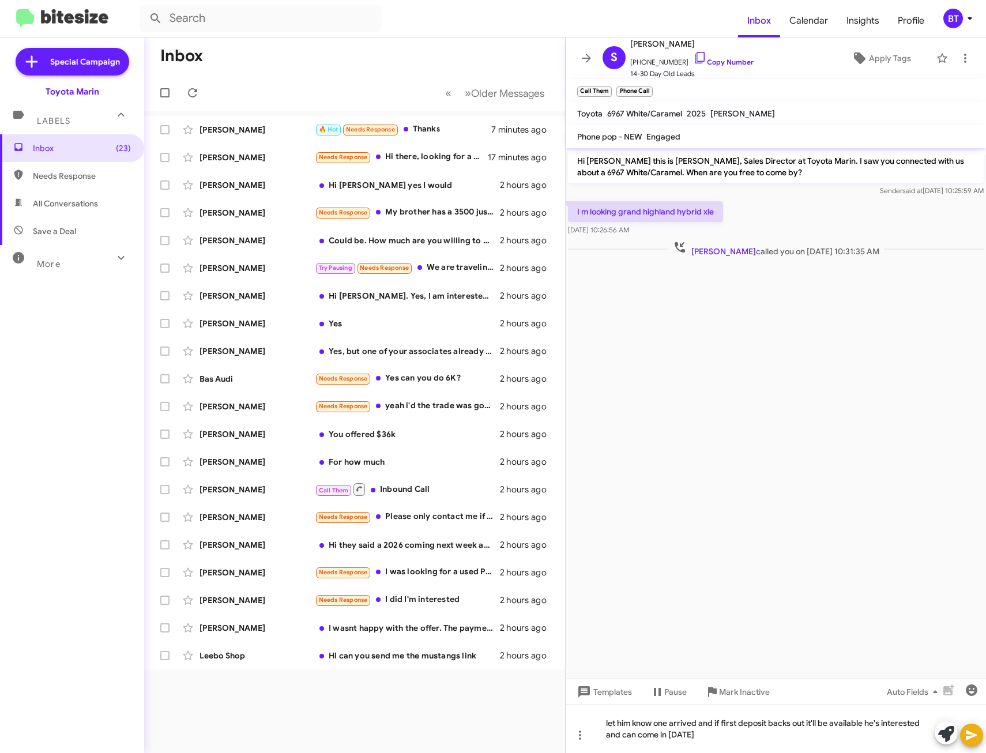
click at [970, 733] on icon at bounding box center [971, 736] width 11 height 10
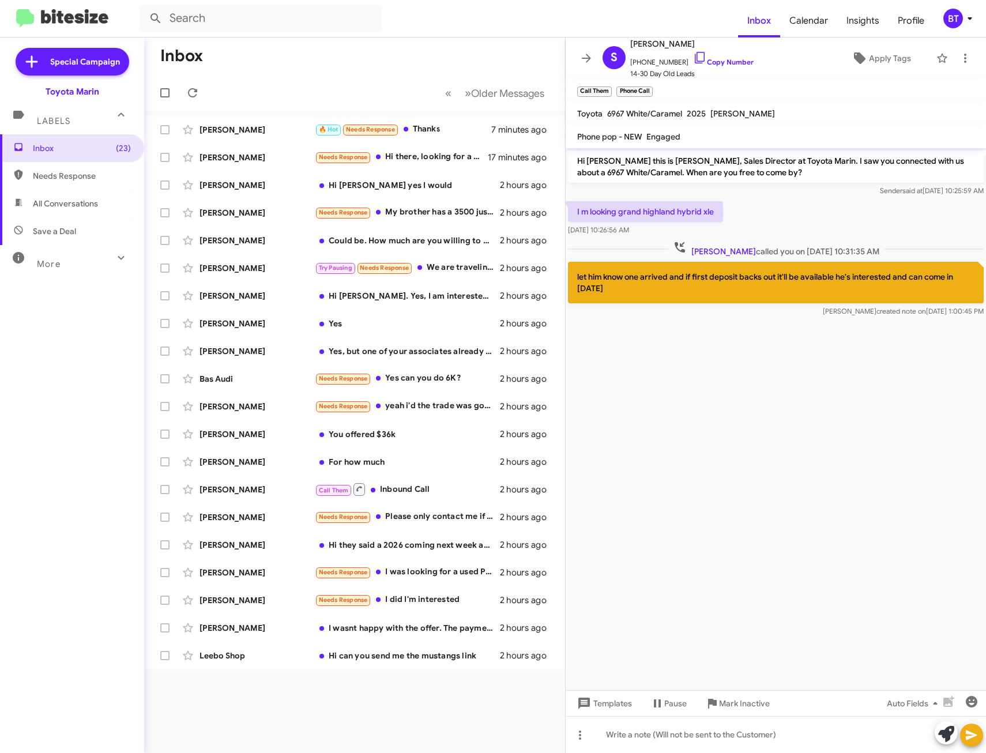
click at [84, 381] on div "Inbox (23) Needs Response All Conversations Save a Deal More Important 🔥 Hot Ap…" at bounding box center [72, 360] width 144 height 452
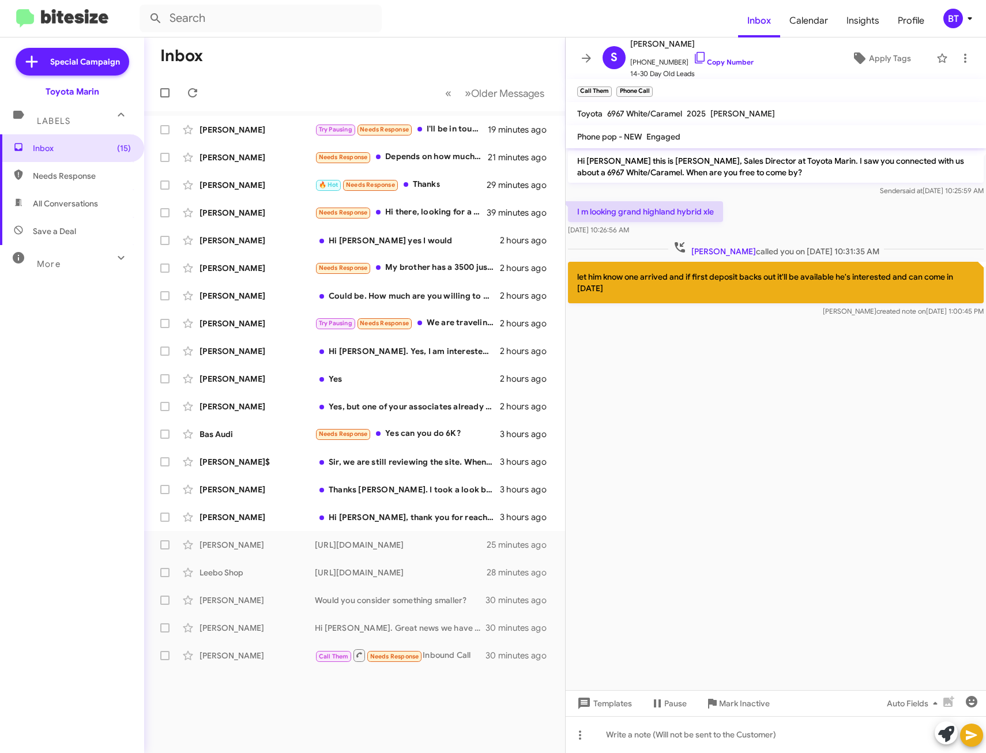
click at [480, 707] on div "Inbox « Previous » Next Older Messages [PERSON_NAME] Try Pausing Needs Response…" at bounding box center [354, 395] width 421 height 716
click at [588, 61] on icon at bounding box center [586, 58] width 9 height 9
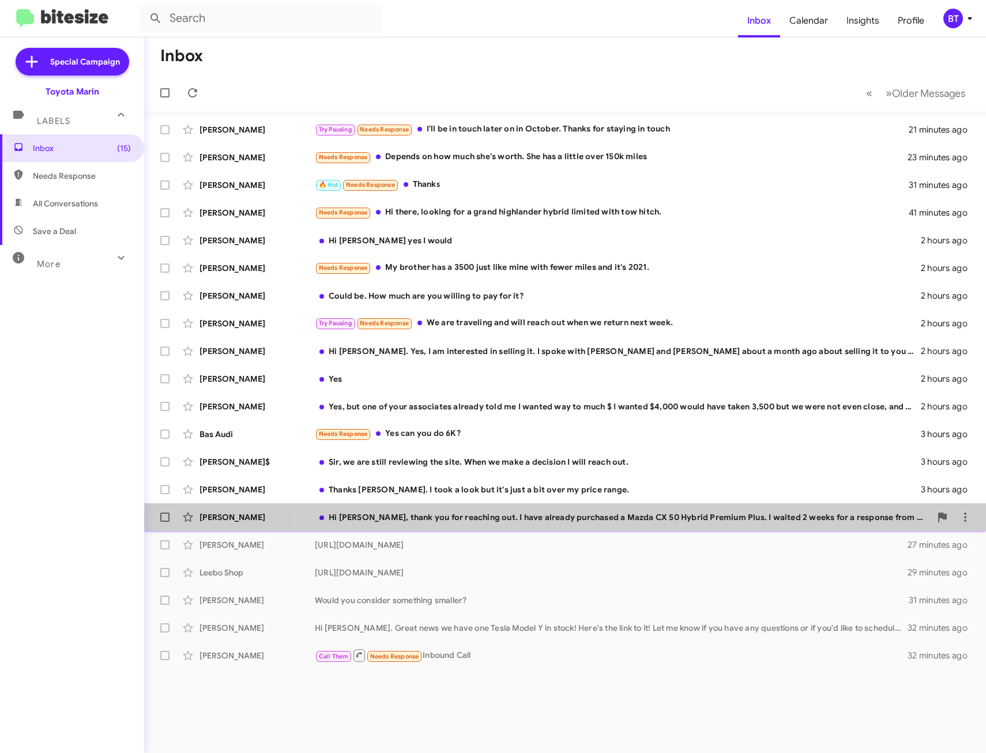
click at [576, 518] on div "Hi [PERSON_NAME], thank you for reaching out. I have already purchased a Mazda …" at bounding box center [623, 517] width 616 height 12
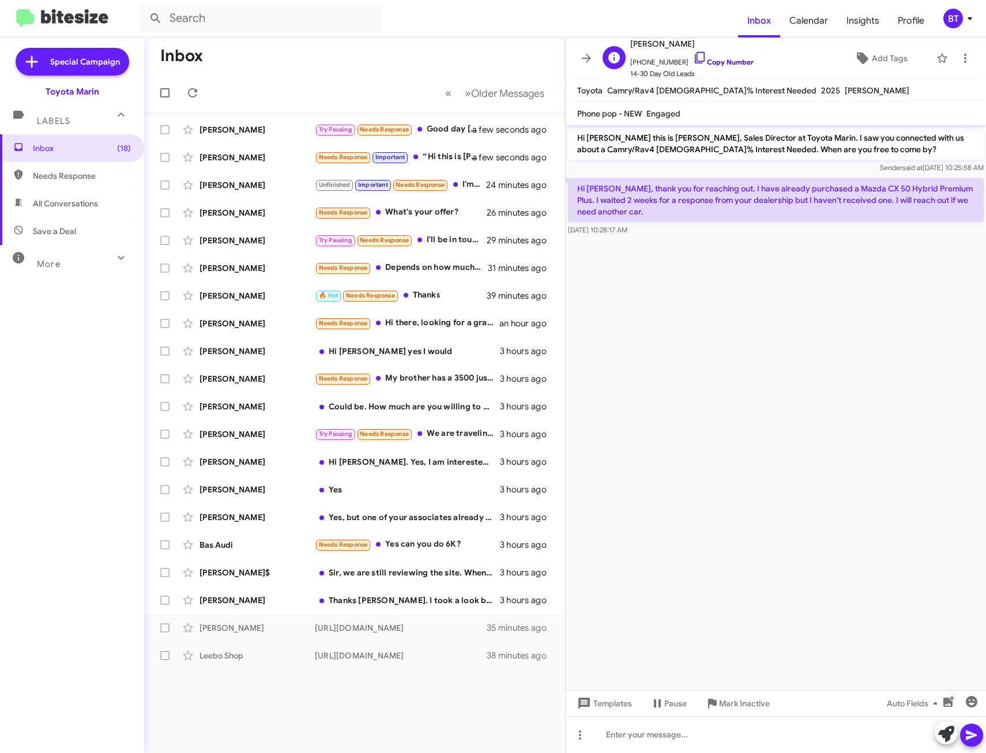
click at [717, 60] on link "Copy Number" at bounding box center [723, 62] width 61 height 9
click at [686, 732] on div at bounding box center [776, 734] width 420 height 37
click at [974, 737] on icon at bounding box center [972, 735] width 14 height 14
click at [954, 65] on button at bounding box center [965, 58] width 23 height 23
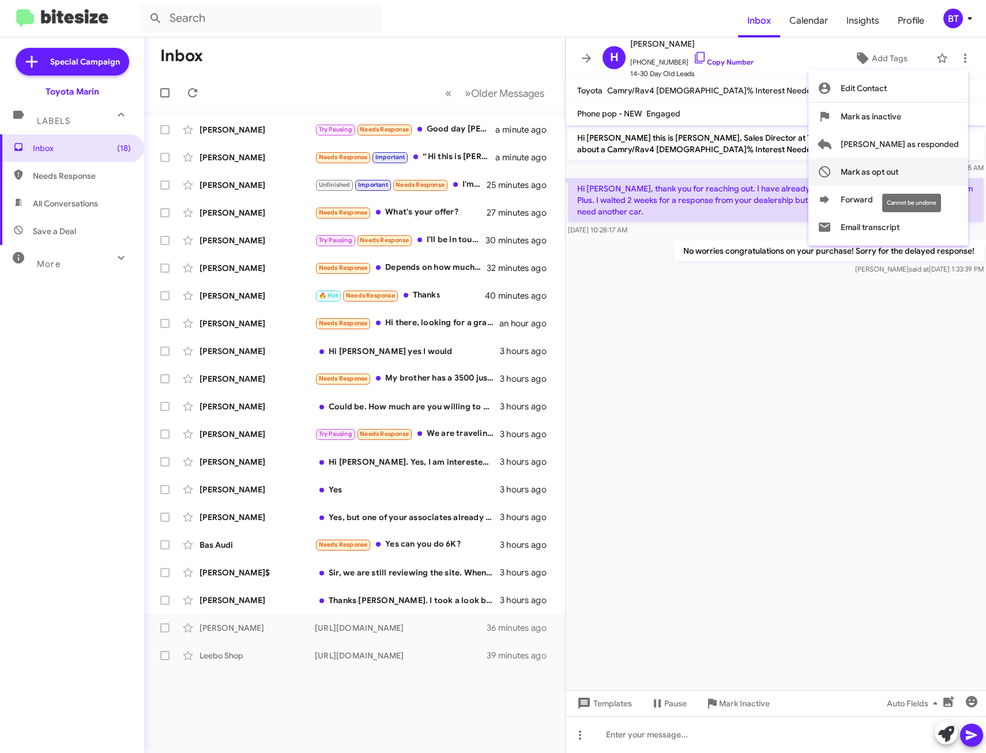
click at [898, 171] on span "Mark as opt out" at bounding box center [870, 172] width 58 height 28
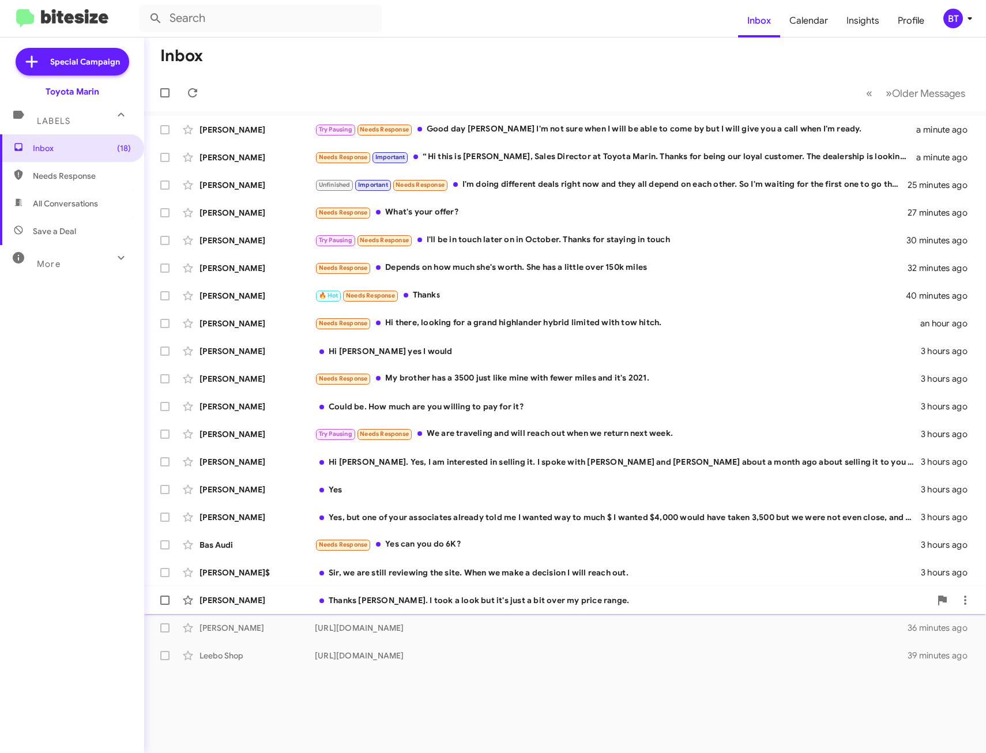
click at [454, 606] on div "[PERSON_NAME] Thanks [PERSON_NAME]. I took a look but it's just a bit over my p…" at bounding box center [564, 600] width 823 height 23
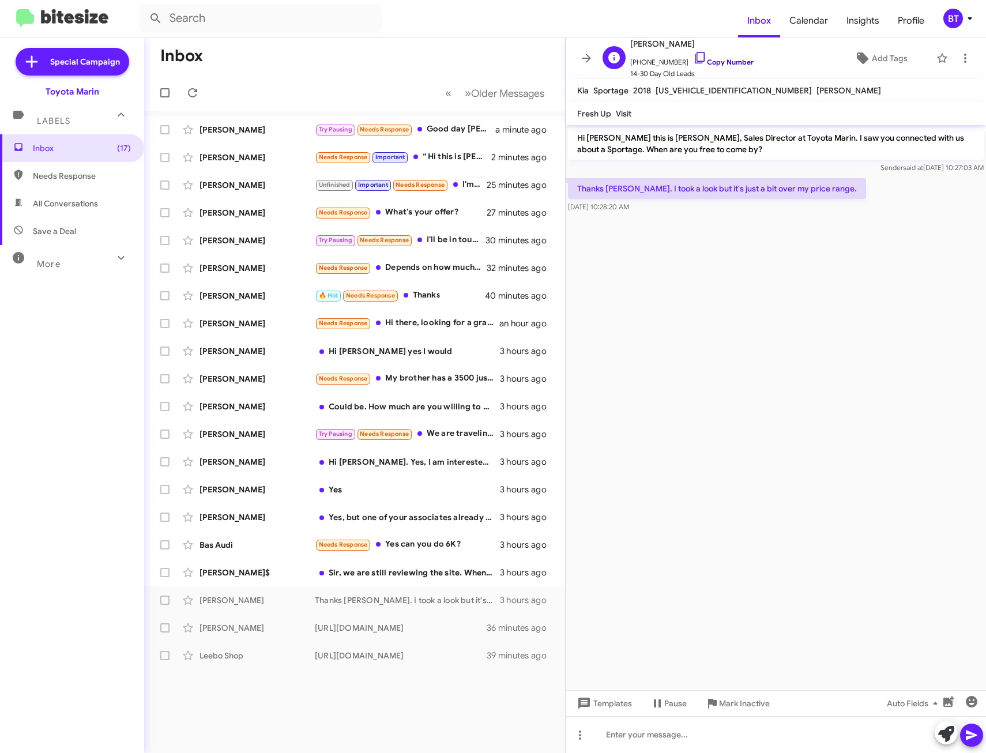
click at [720, 62] on link "Copy Number" at bounding box center [723, 62] width 61 height 9
click at [638, 738] on div at bounding box center [776, 734] width 420 height 37
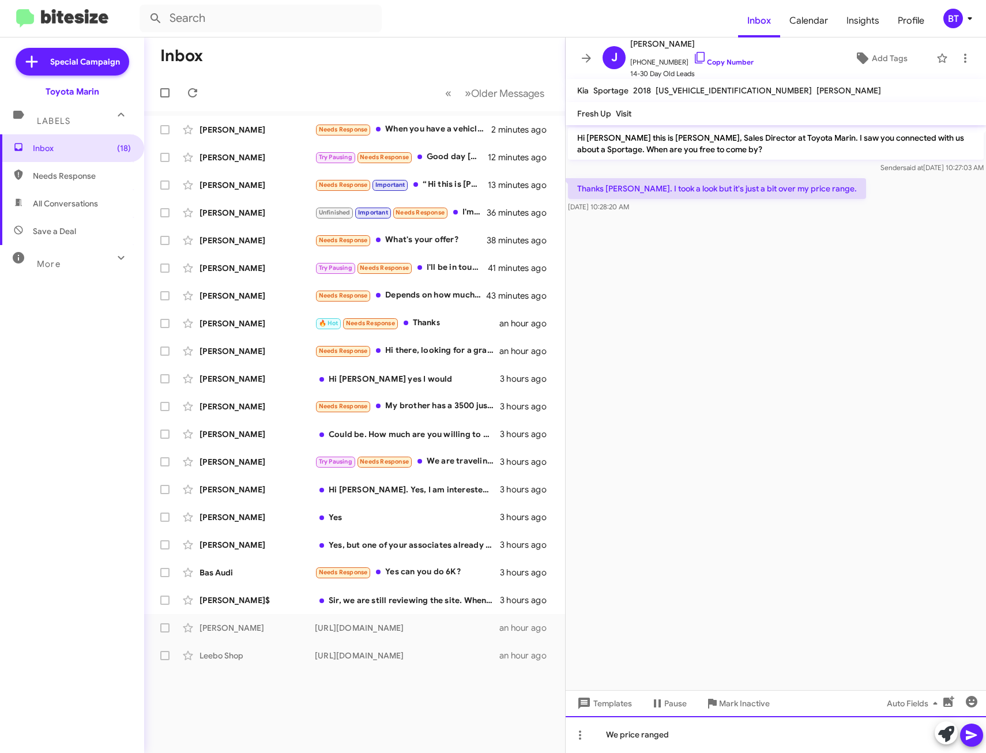
click at [697, 740] on div "We price ranged" at bounding box center [776, 734] width 420 height 37
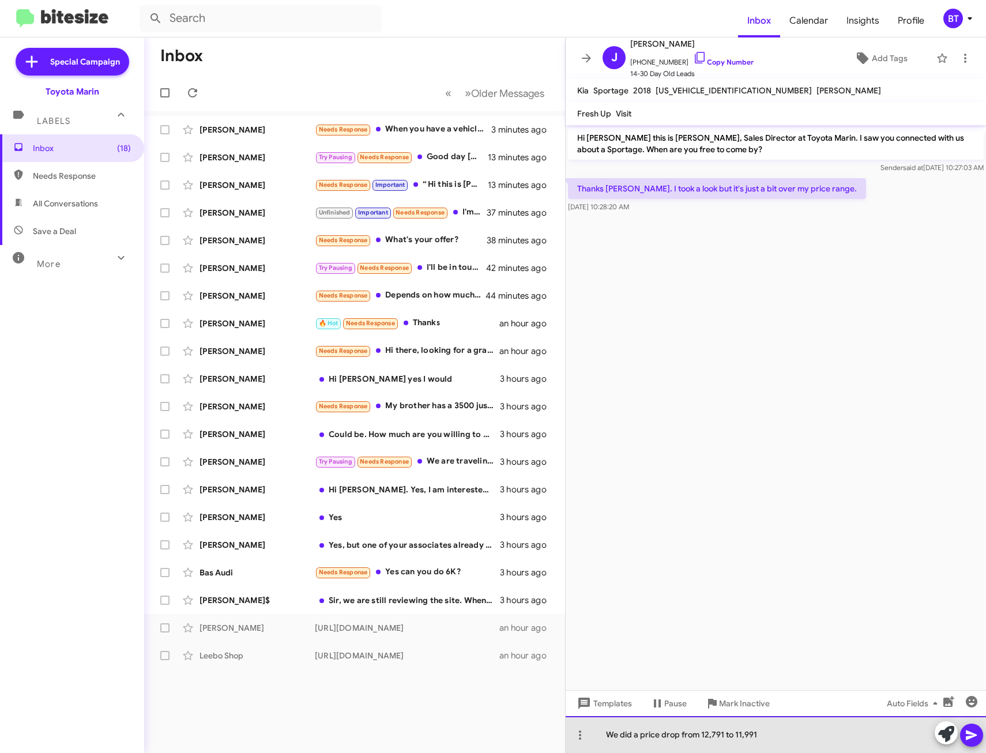
click at [608, 737] on div "We did a price drop from 12,791 to 11,991" at bounding box center [776, 734] width 420 height 37
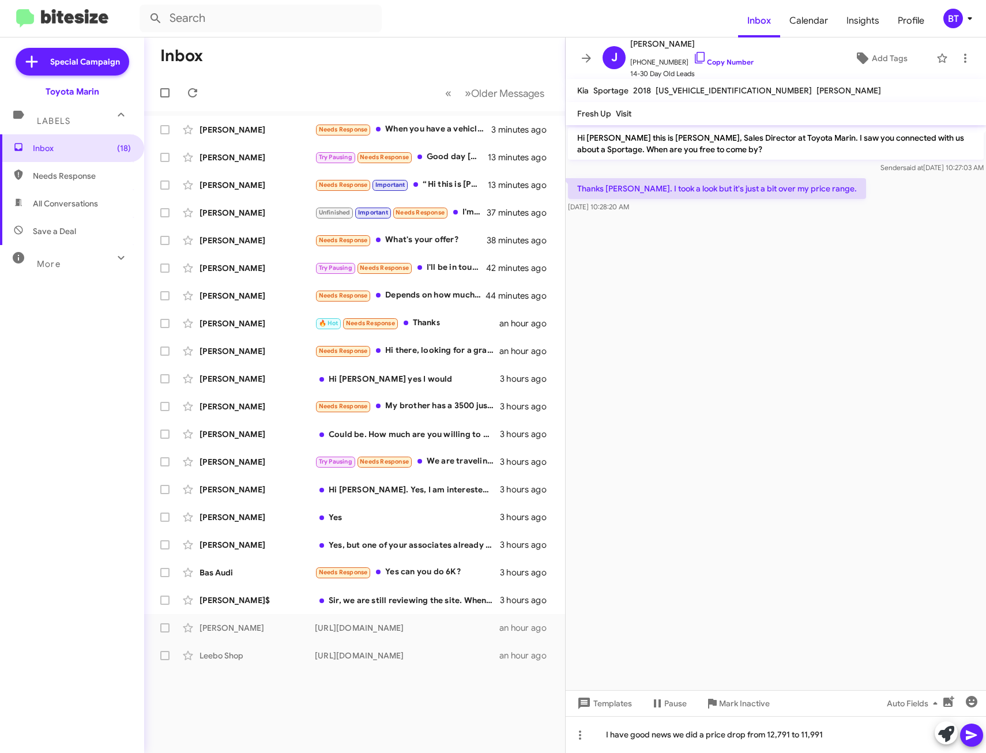
click at [969, 736] on icon at bounding box center [971, 736] width 11 height 10
click at [717, 62] on link "Copy Number" at bounding box center [723, 62] width 61 height 9
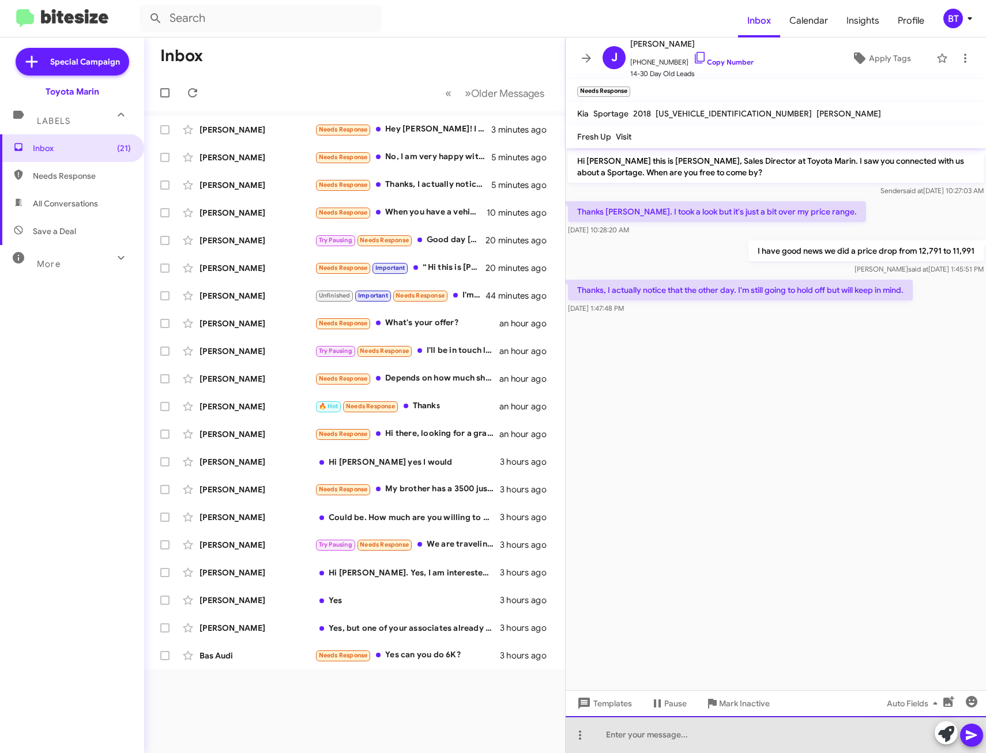
click at [634, 736] on div at bounding box center [776, 734] width 420 height 37
click at [871, 738] on div "Ok we do have other vehicles as well! Here's the link to our inventory" at bounding box center [776, 734] width 420 height 37
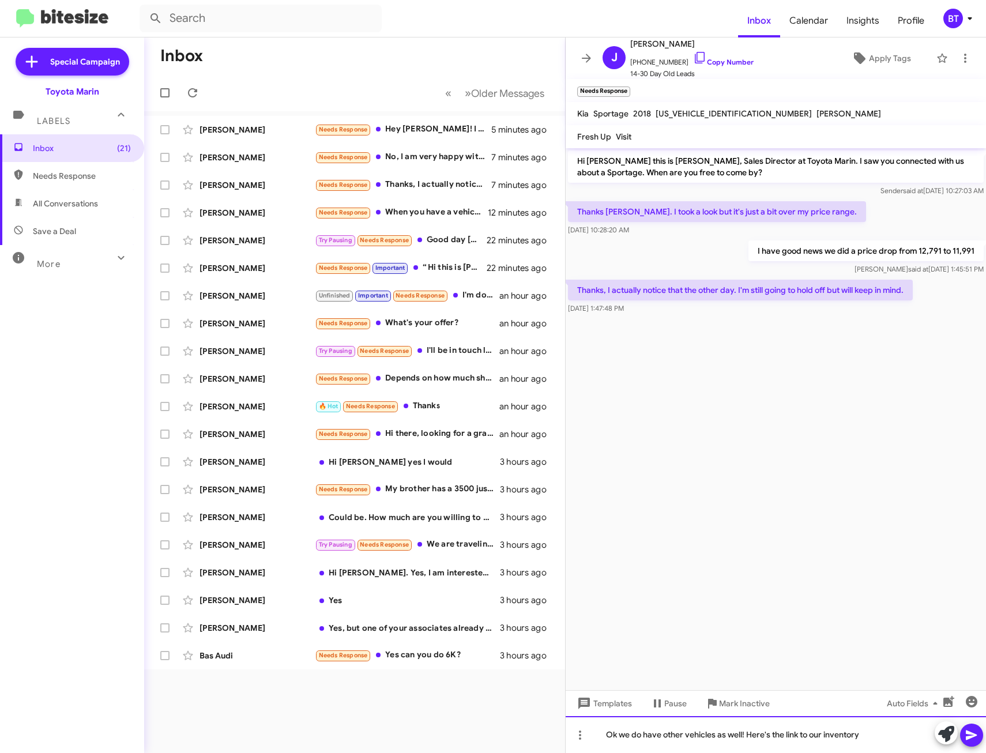
click at [871, 736] on div "Ok we do have other vehicles as well! Here's the link to our inventory" at bounding box center [776, 734] width 420 height 37
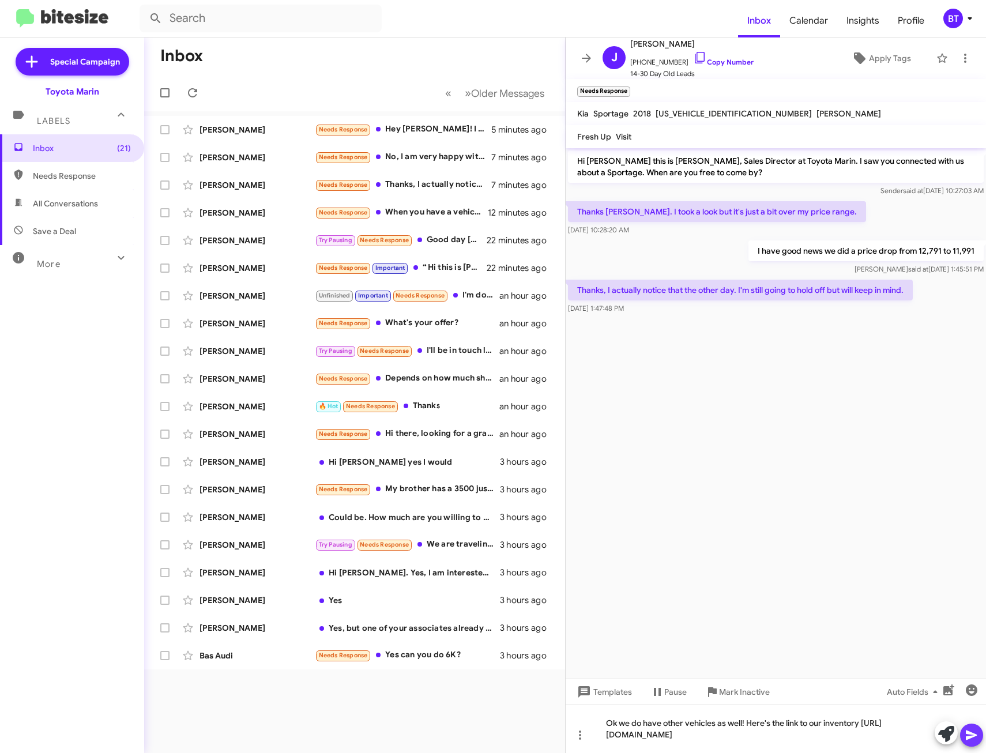
click at [979, 734] on button at bounding box center [971, 735] width 23 height 23
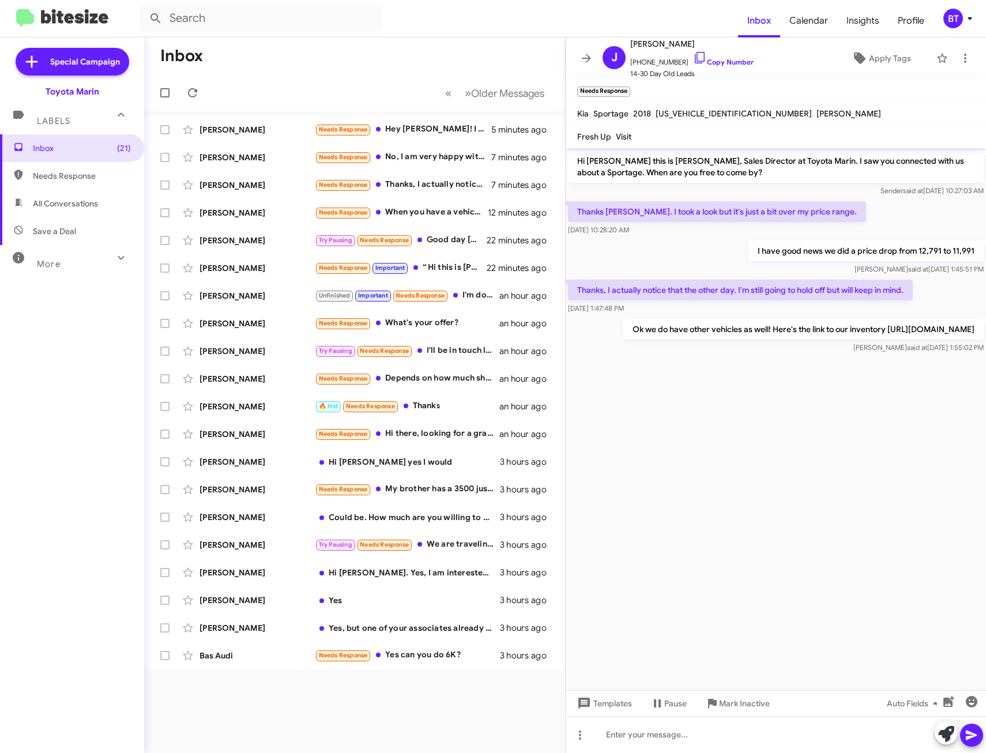
click at [338, 710] on div "Inbox « Previous » Next Older Messages [PERSON_NAME] Needs Response Hey [PERSON…" at bounding box center [354, 395] width 421 height 716
drag, startPoint x: 586, startPoint y: 57, endPoint x: 593, endPoint y: 102, distance: 45.6
click at [586, 58] on icon at bounding box center [586, 58] width 14 height 14
